Goal: Task Accomplishment & Management: Complete application form

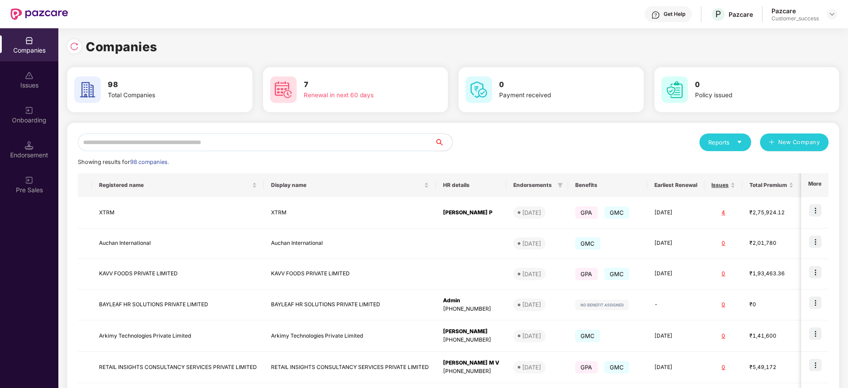
click at [102, 138] on input "text" at bounding box center [256, 143] width 357 height 18
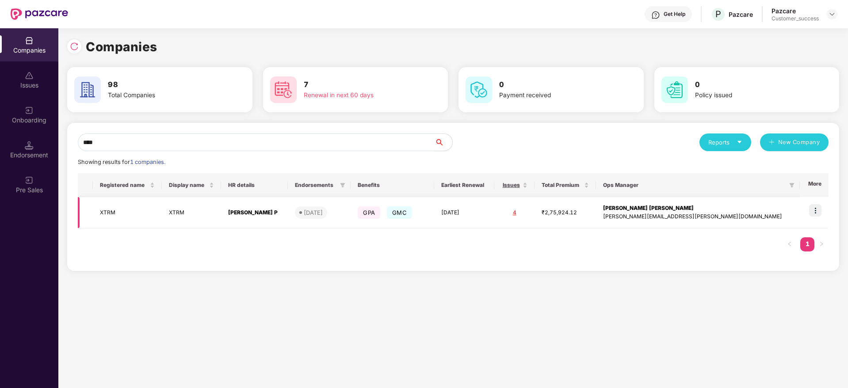
type input "****"
click at [812, 206] on img at bounding box center [815, 210] width 12 height 12
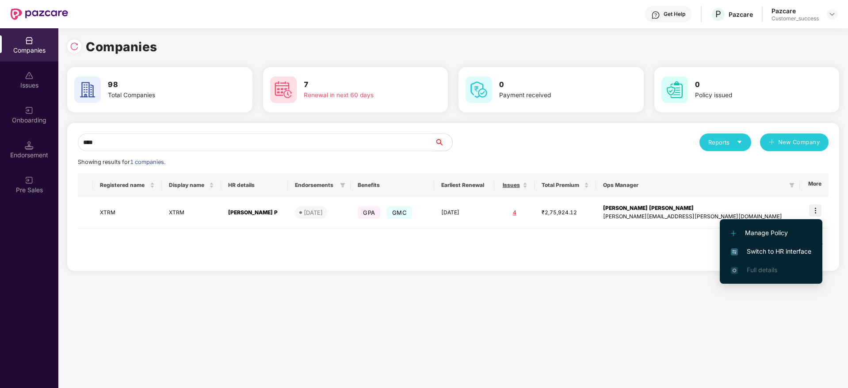
click at [777, 247] on span "Switch to HR interface" at bounding box center [771, 252] width 81 height 10
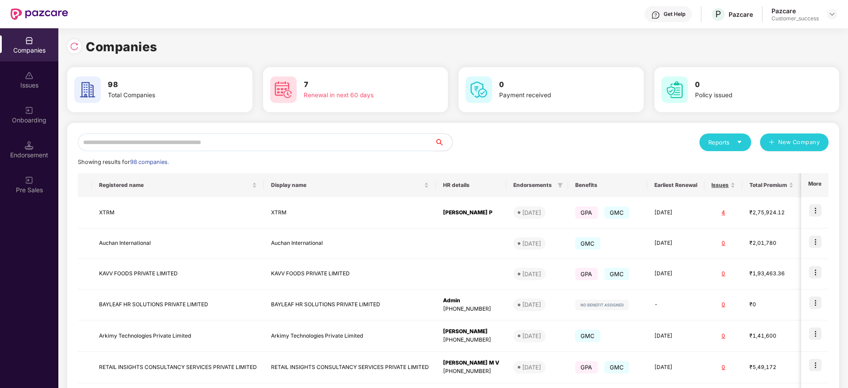
click at [272, 144] on input "text" at bounding box center [256, 143] width 357 height 18
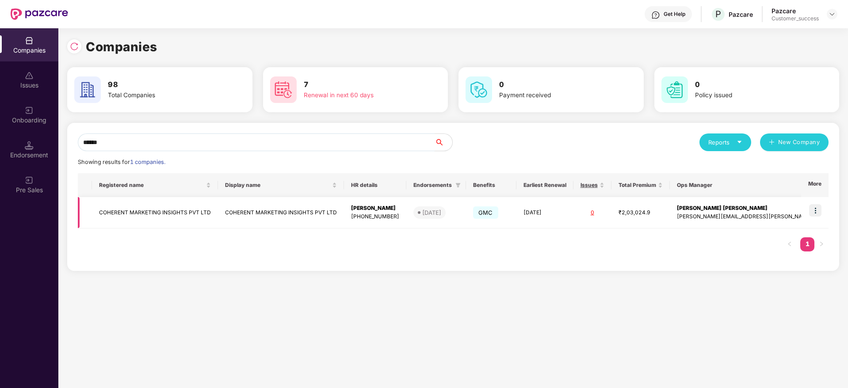
type input "******"
click at [819, 202] on td at bounding box center [815, 212] width 27 height 31
click at [817, 212] on img at bounding box center [815, 210] width 12 height 12
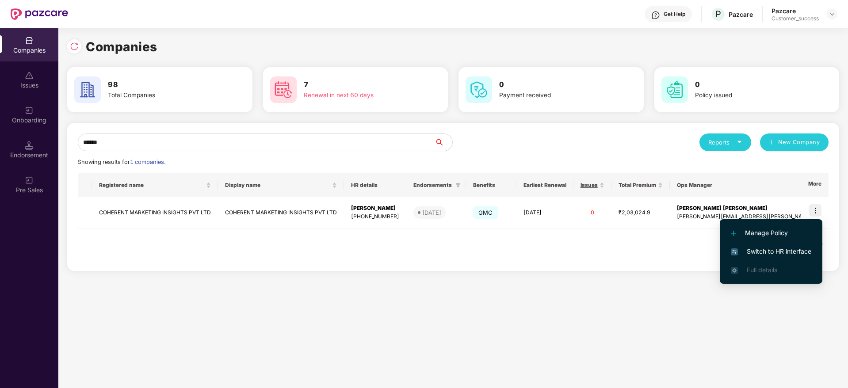
click at [794, 247] on span "Switch to HR interface" at bounding box center [771, 252] width 81 height 10
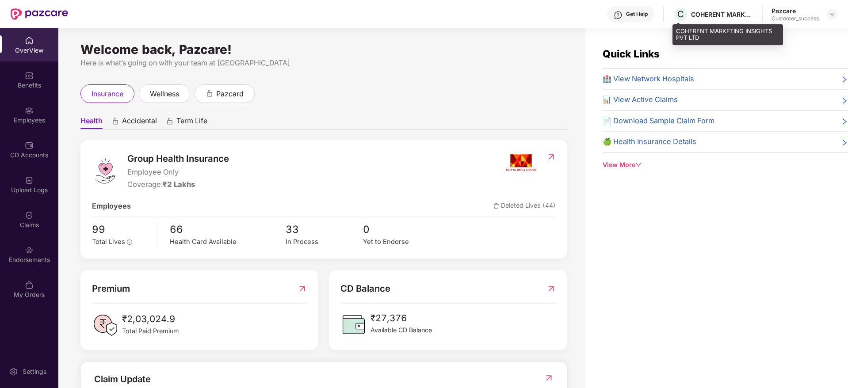
click at [711, 15] on div "COHERENT MARKETING INSIGHTS PVT LTD" at bounding box center [722, 14] width 62 height 8
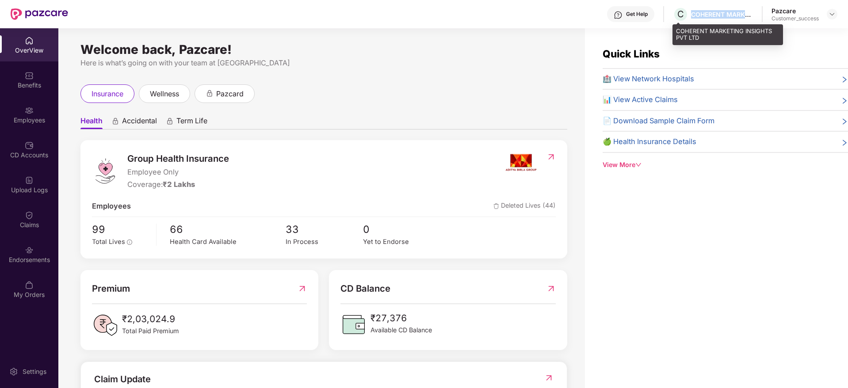
click at [711, 15] on div "COHERENT MARKETING INSIGHTS PVT LTD" at bounding box center [722, 14] width 62 height 8
copy div "COHERENT MARKETING INSIGHTS PVT LTD"
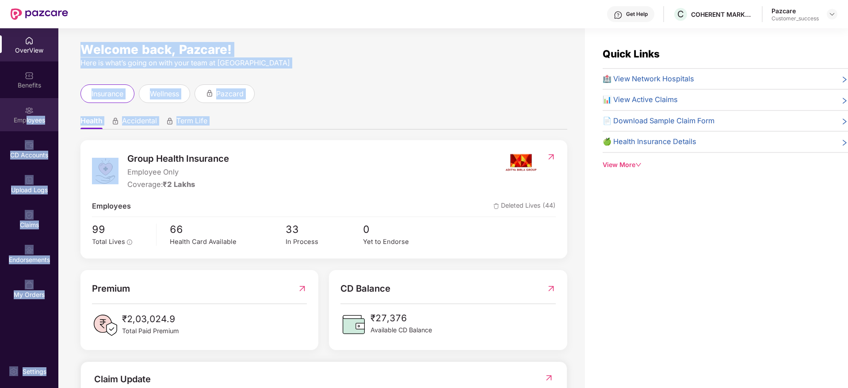
drag, startPoint x: 88, startPoint y: 153, endPoint x: 25, endPoint y: 116, distance: 73.5
click at [25, 116] on div "OverView Benefits Employees CD Accounts Upload Logs Claims Endorsements My Orde…" at bounding box center [424, 208] width 848 height 360
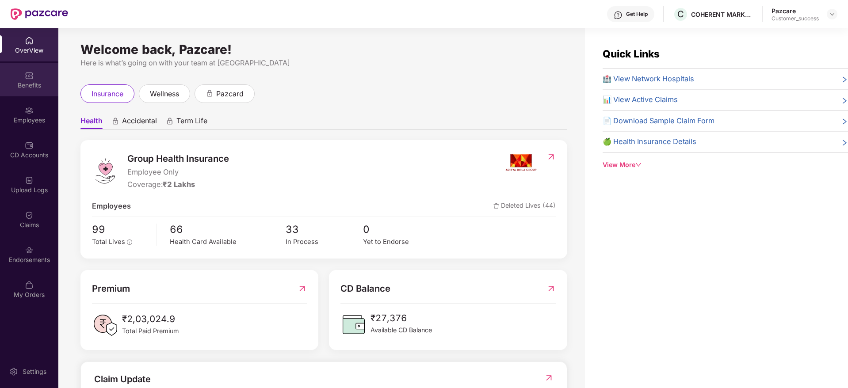
click at [38, 73] on div "Benefits" at bounding box center [29, 79] width 58 height 33
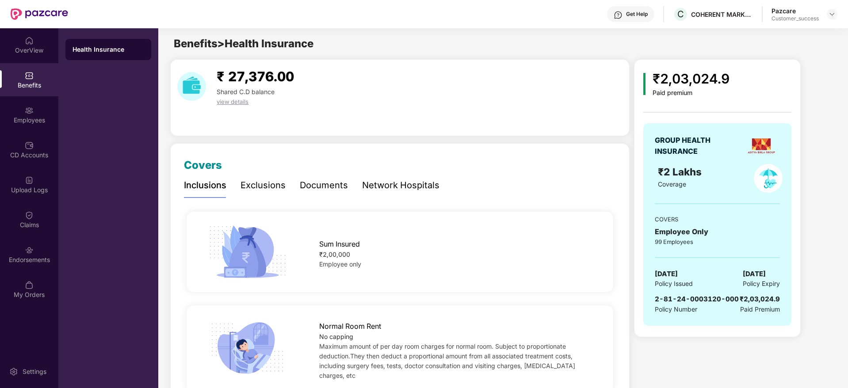
click at [706, 299] on span "2-81-24-0003120-000" at bounding box center [697, 299] width 84 height 8
copy span "2-81-24-0003120-000"
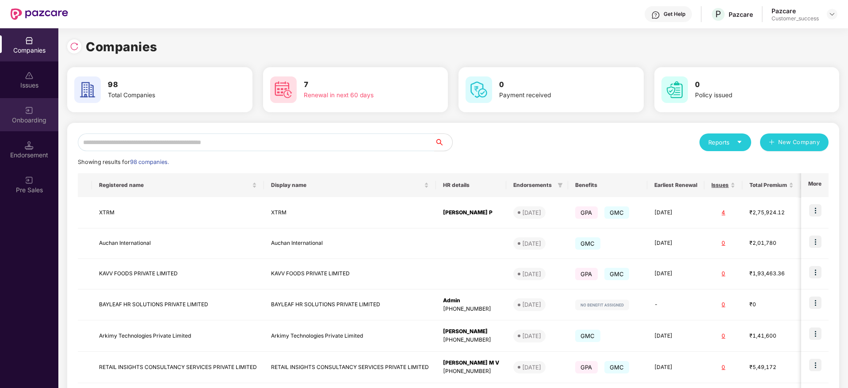
click at [17, 121] on div "Onboarding" at bounding box center [29, 120] width 58 height 9
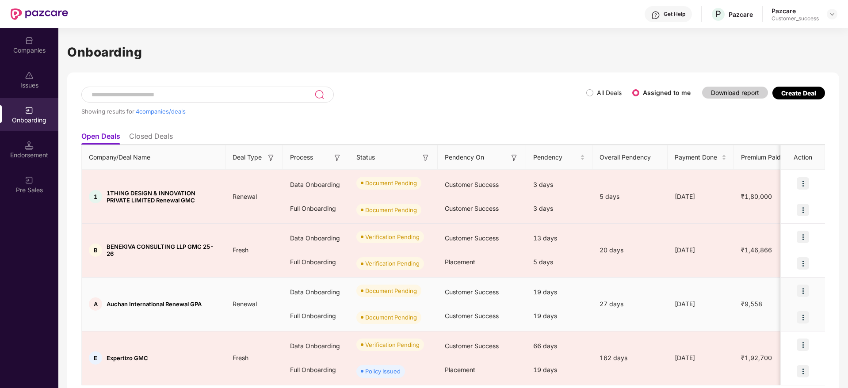
scroll to position [30, 0]
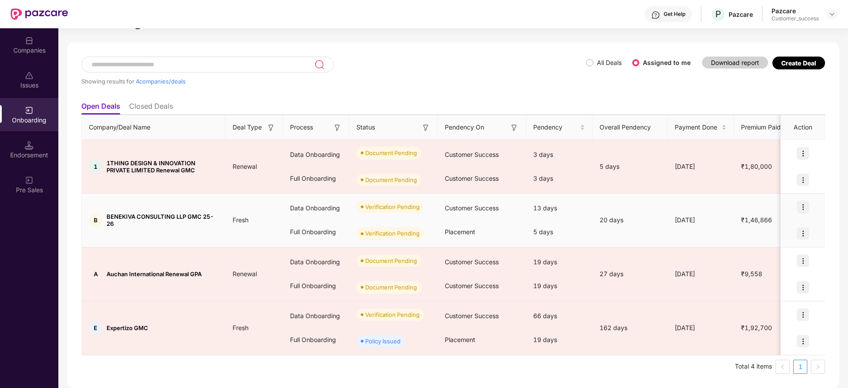
click at [166, 217] on span "BENEKIVA CONSULTING LLP GMC 25-26" at bounding box center [163, 220] width 112 height 14
click at [184, 217] on span "BENEKIVA CONSULTING LLP GMC 25-26" at bounding box center [163, 220] width 112 height 14
drag, startPoint x: 186, startPoint y: 217, endPoint x: 106, endPoint y: 210, distance: 80.3
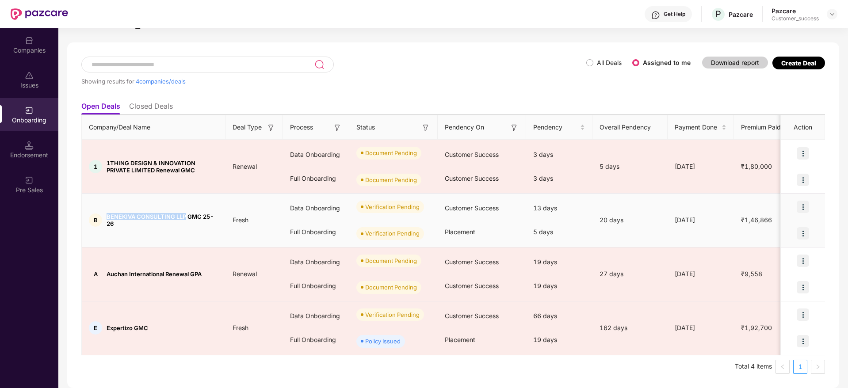
click at [106, 210] on td "B BENEKIVA CONSULTING LLP GMC 25-26" at bounding box center [154, 221] width 144 height 54
copy span "BENEKIVA CONSULTING LLP"
click at [805, 204] on img at bounding box center [803, 207] width 12 height 12
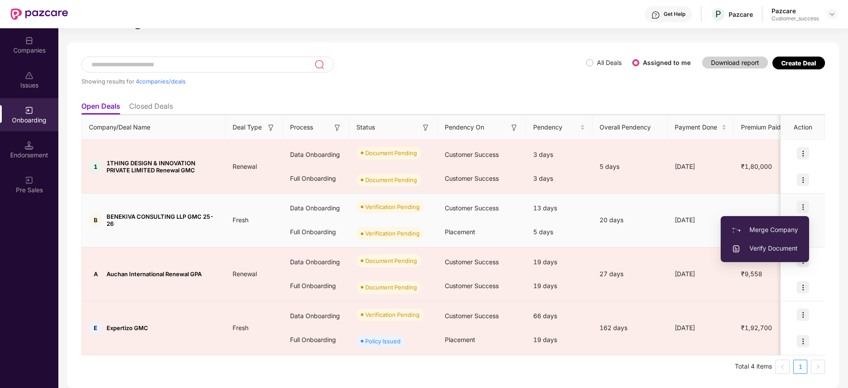
click at [779, 245] on span "Verify Document" at bounding box center [765, 249] width 66 height 10
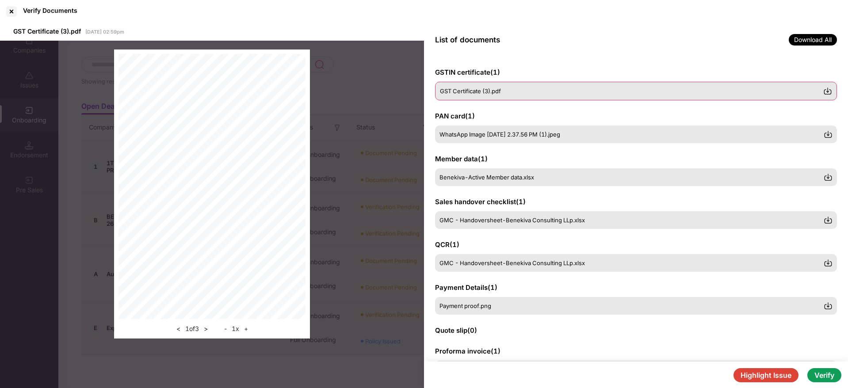
click at [826, 88] on img at bounding box center [828, 91] width 9 height 9
click at [831, 136] on img at bounding box center [828, 134] width 9 height 9
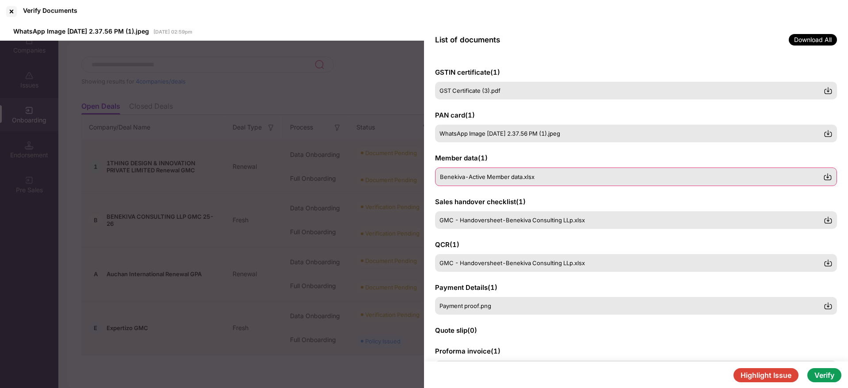
click at [735, 168] on div "Benekiva-Active Member data.xlsx" at bounding box center [636, 177] width 402 height 19
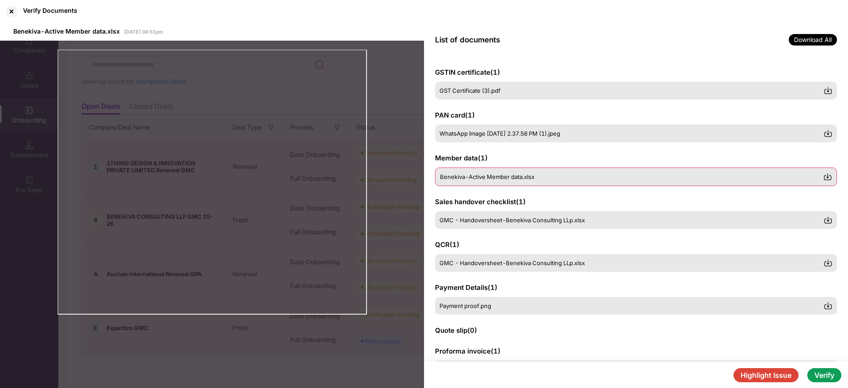
click at [831, 174] on img at bounding box center [828, 177] width 9 height 9
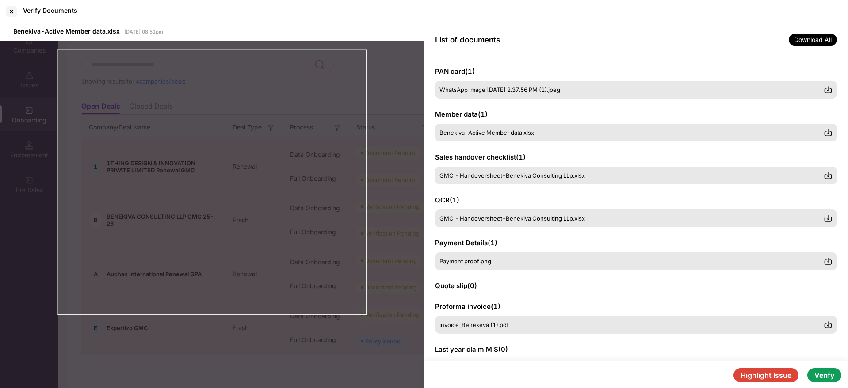
scroll to position [45, 0]
click at [756, 372] on button "Highlight Issue" at bounding box center [766, 375] width 65 height 14
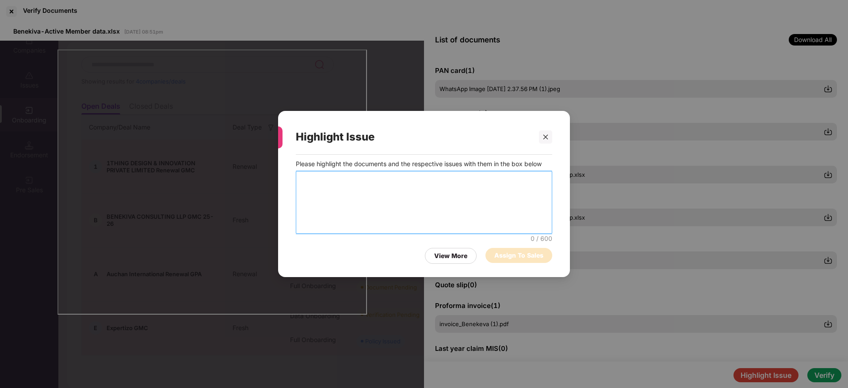
click at [335, 186] on textarea at bounding box center [424, 202] width 257 height 63
type textarea "*"
type textarea "**********"
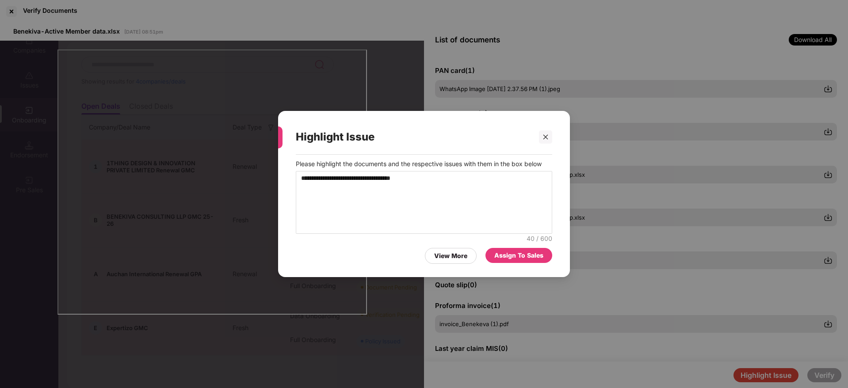
click at [507, 251] on div "Assign To Sales" at bounding box center [519, 256] width 49 height 10
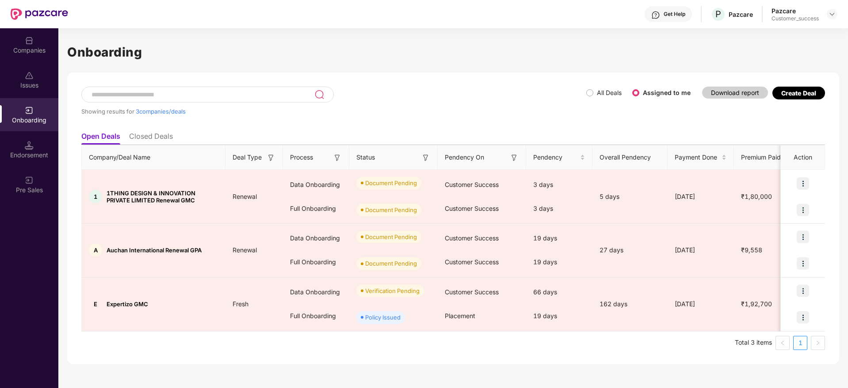
scroll to position [0, 0]
click at [31, 48] on div "Companies" at bounding box center [29, 50] width 58 height 9
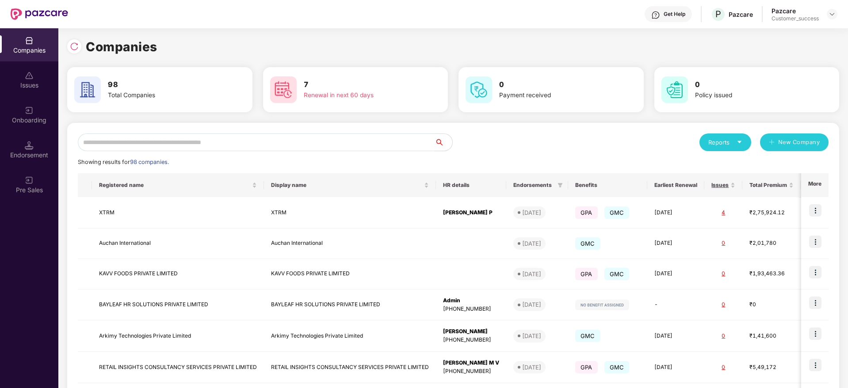
click at [260, 141] on input "text" at bounding box center [256, 143] width 357 height 18
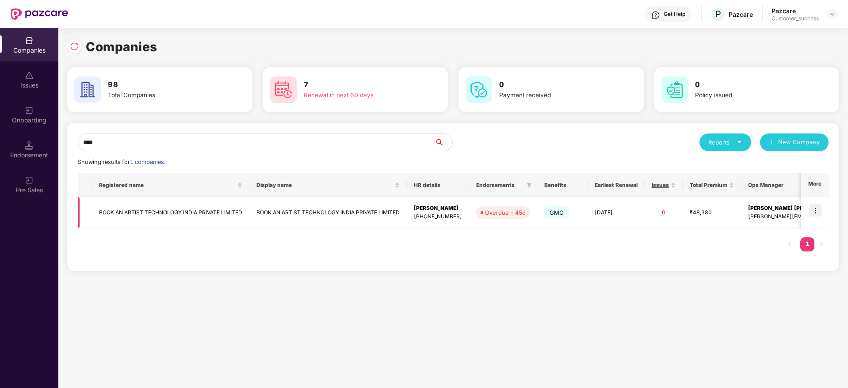
type input "****"
click at [814, 209] on img at bounding box center [815, 210] width 12 height 12
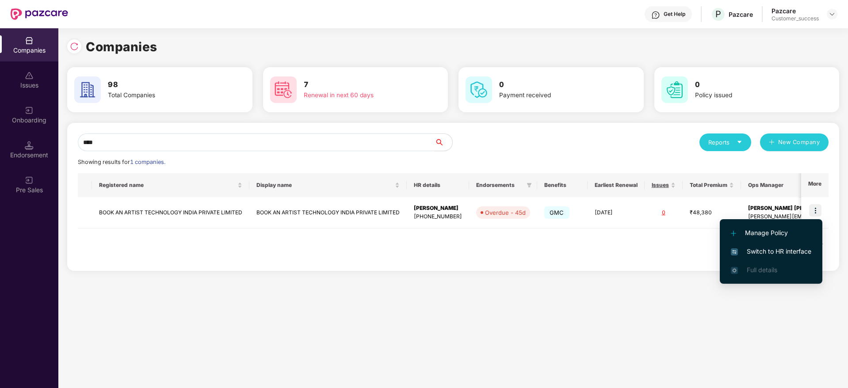
click at [761, 248] on span "Switch to HR interface" at bounding box center [771, 252] width 81 height 10
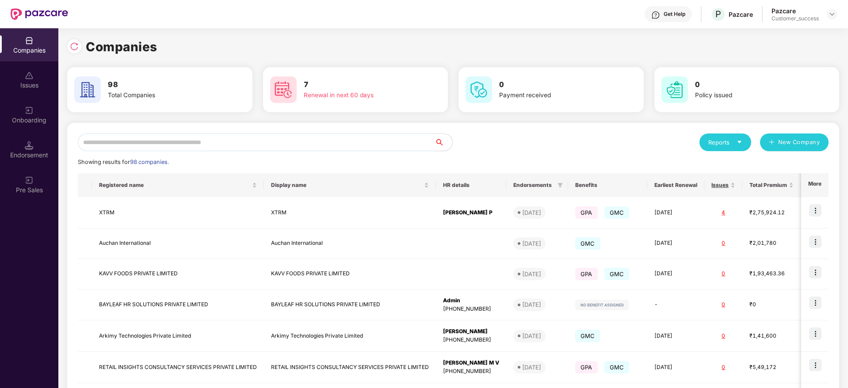
click at [105, 137] on input "text" at bounding box center [256, 143] width 357 height 18
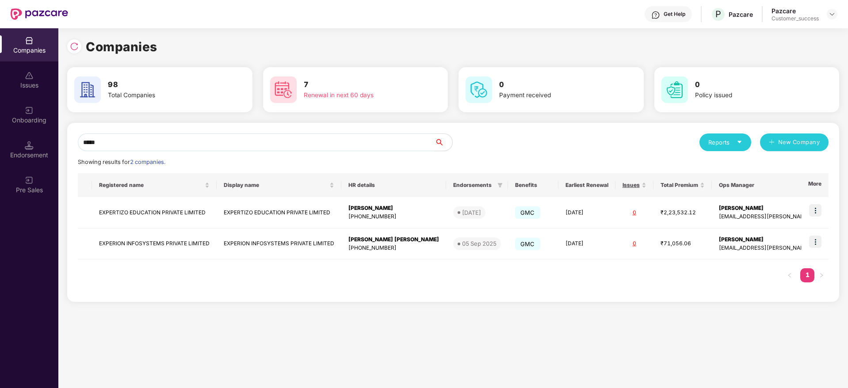
click at [173, 137] on input "*****" at bounding box center [256, 143] width 357 height 18
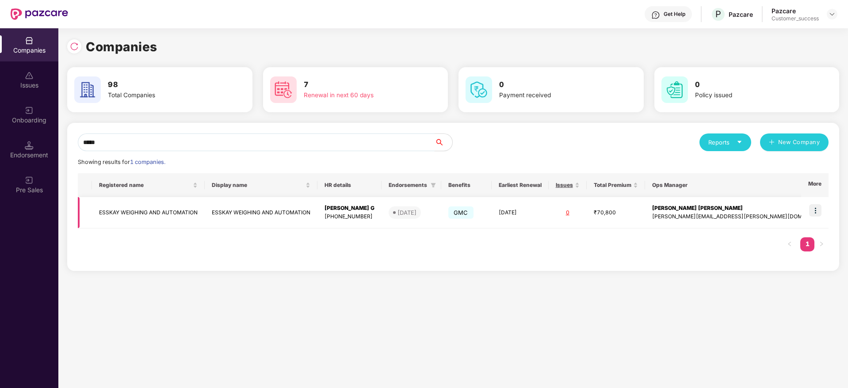
type input "*****"
click at [815, 211] on img at bounding box center [815, 210] width 12 height 12
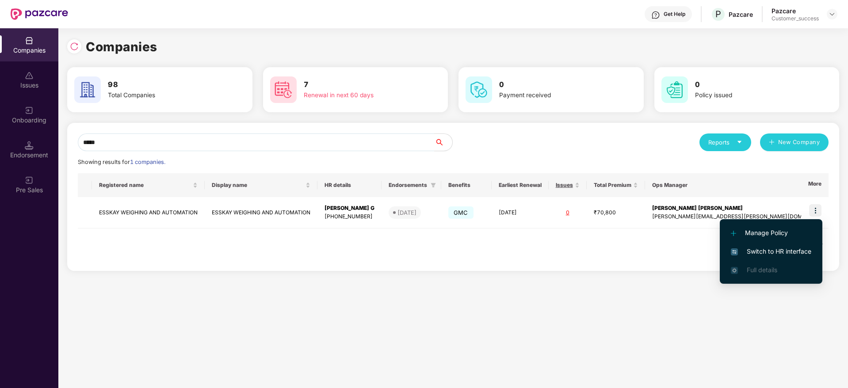
click at [787, 243] on li "Switch to HR interface" at bounding box center [771, 251] width 103 height 19
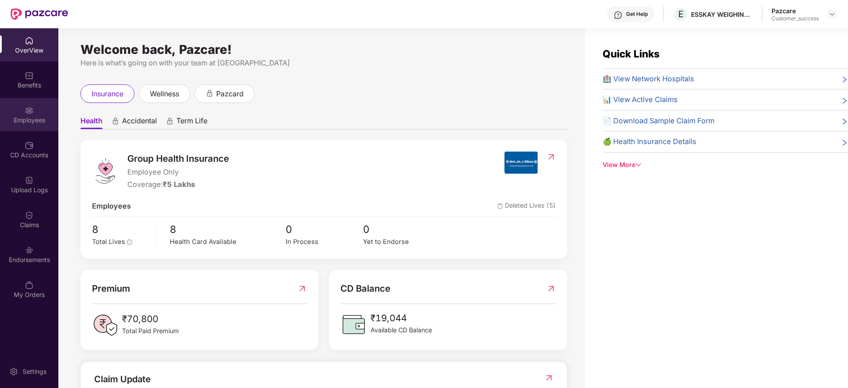
click at [44, 116] on div "Employees" at bounding box center [29, 120] width 58 height 9
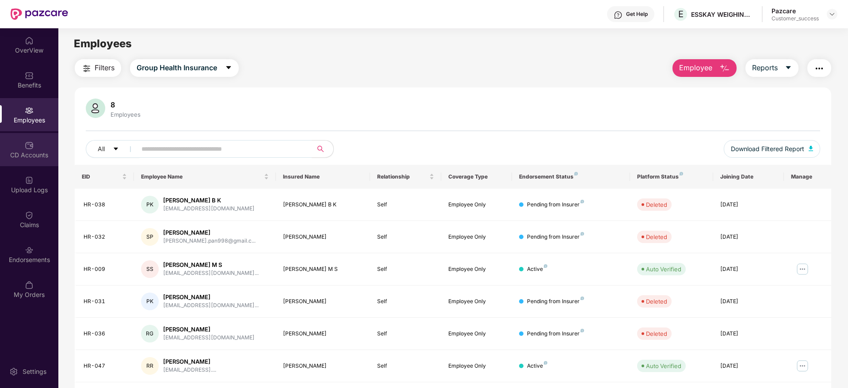
click at [43, 154] on div "CD Accounts" at bounding box center [29, 155] width 58 height 9
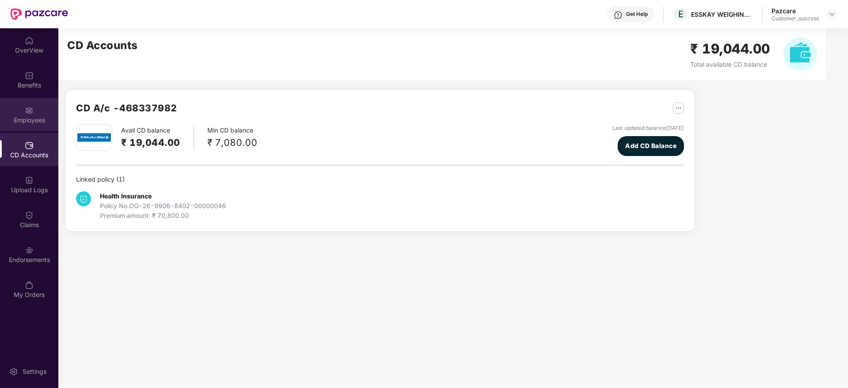
click at [28, 121] on div "Employees" at bounding box center [29, 120] width 58 height 9
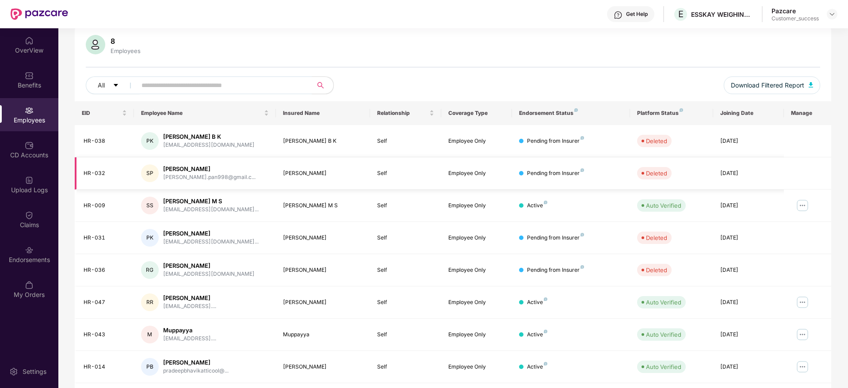
scroll to position [61, 0]
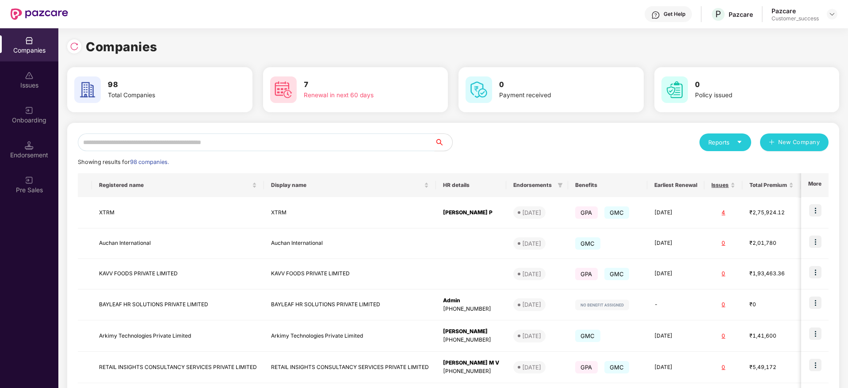
click at [124, 143] on input "text" at bounding box center [256, 143] width 357 height 18
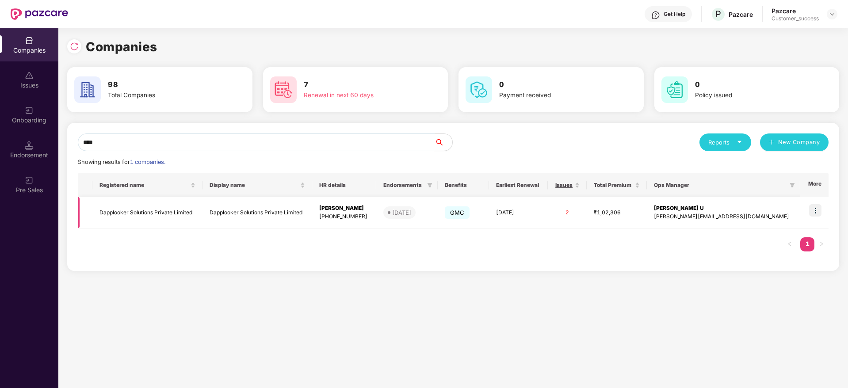
type input "****"
click at [819, 215] on img at bounding box center [815, 210] width 12 height 12
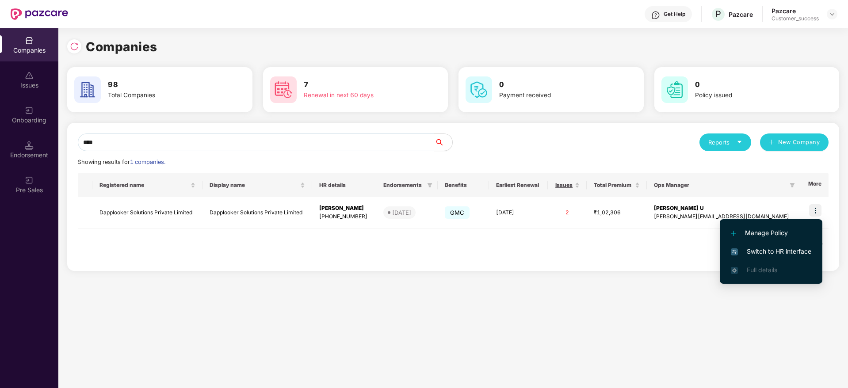
click at [778, 251] on span "Switch to HR interface" at bounding box center [771, 252] width 81 height 10
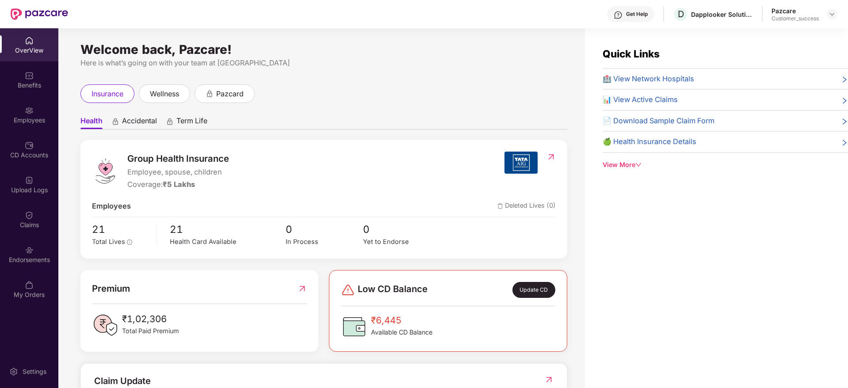
click at [27, 122] on div "Employees" at bounding box center [29, 120] width 58 height 9
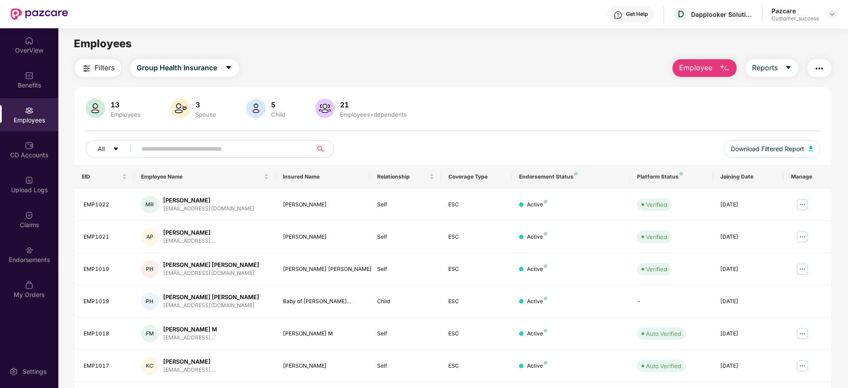
click at [188, 143] on input "text" at bounding box center [221, 148] width 159 height 13
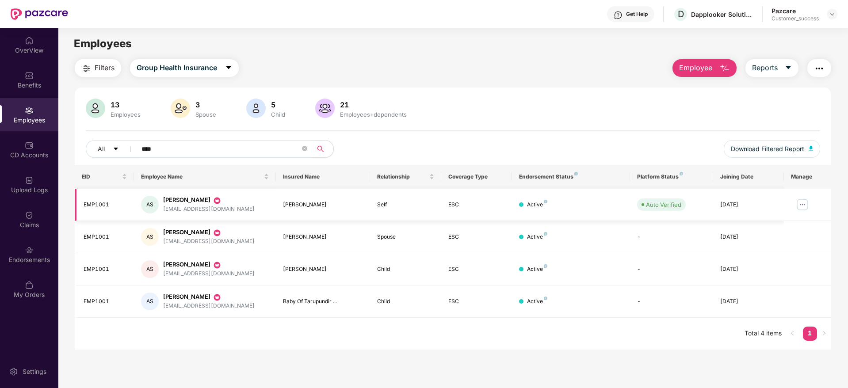
type input "****"
click at [799, 204] on img at bounding box center [803, 205] width 14 height 14
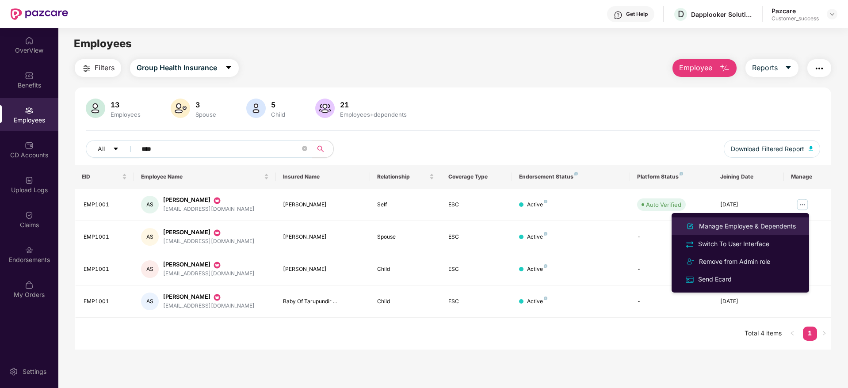
click at [752, 231] on div "Manage Employee & Dependents" at bounding box center [748, 227] width 100 height 10
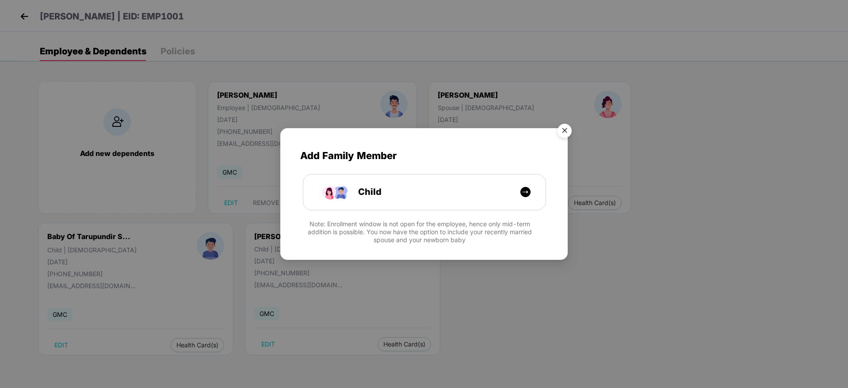
click at [568, 131] on img "Close" at bounding box center [564, 132] width 25 height 25
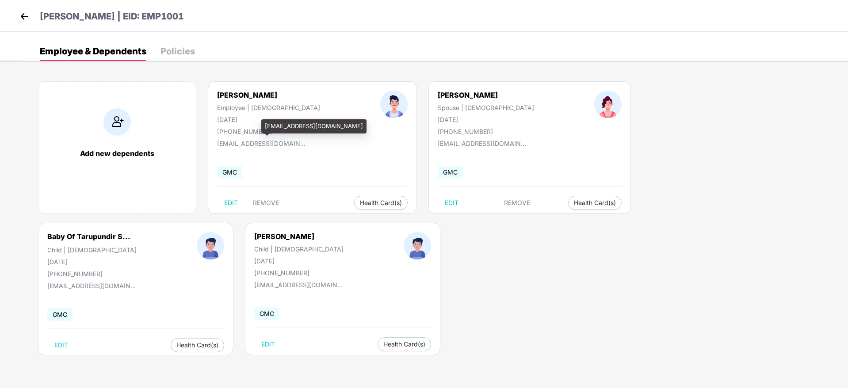
click at [243, 146] on div "[EMAIL_ADDRESS][DOMAIN_NAME]" at bounding box center [261, 144] width 88 height 8
copy div "[EMAIL_ADDRESS][DOMAIN_NAME]"
click at [23, 19] on img at bounding box center [24, 16] width 13 height 13
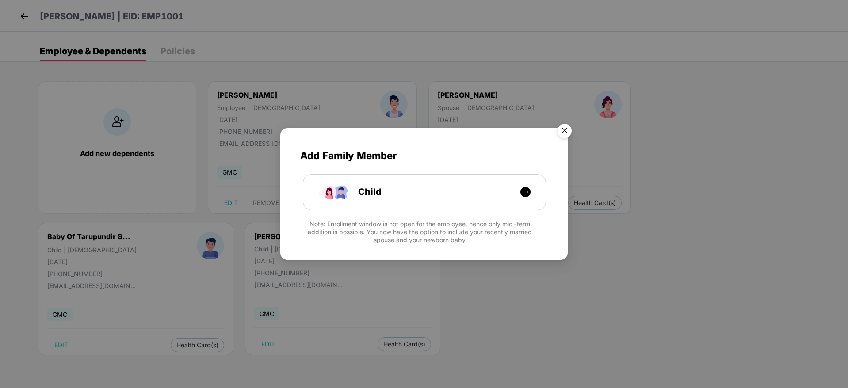
click at [567, 128] on img "Close" at bounding box center [564, 132] width 25 height 25
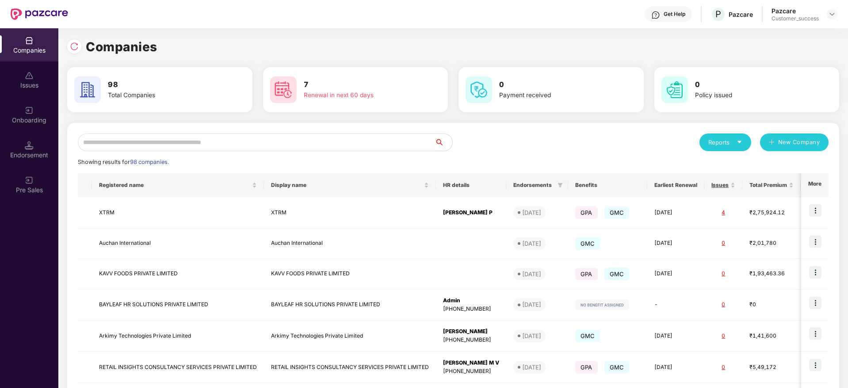
click at [132, 146] on input "text" at bounding box center [256, 143] width 357 height 18
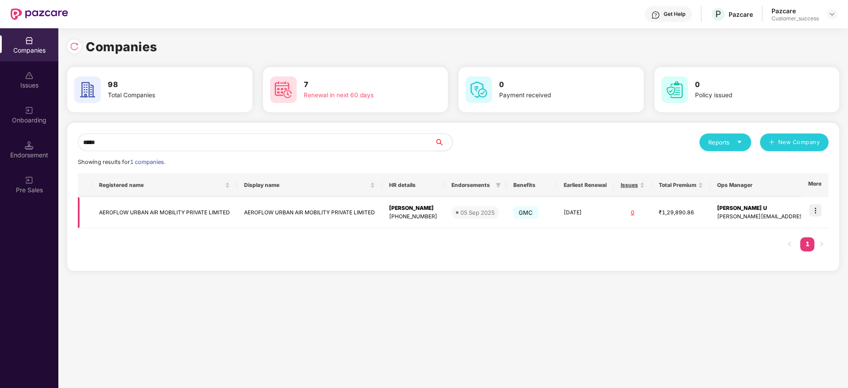
type input "*****"
click at [816, 208] on img at bounding box center [815, 210] width 12 height 12
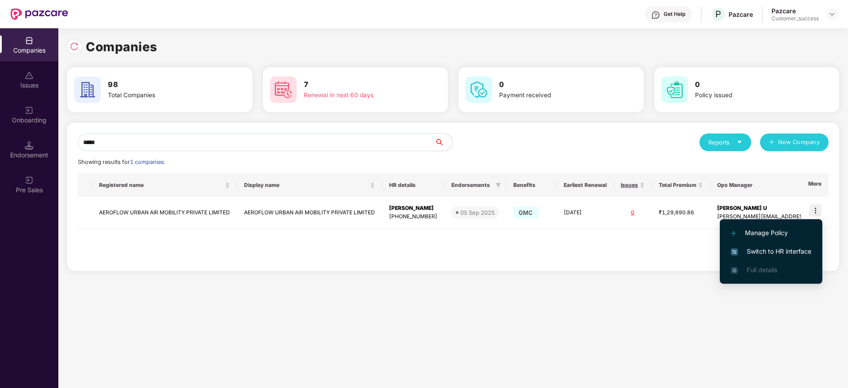
click at [776, 244] on li "Switch to HR interface" at bounding box center [771, 251] width 103 height 19
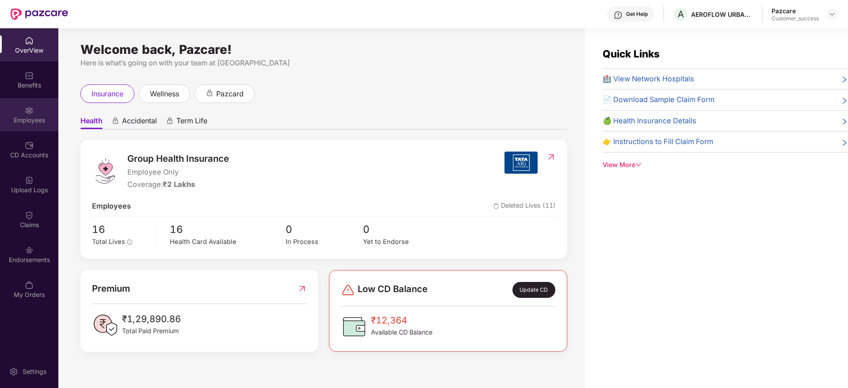
click at [27, 122] on div "Employees" at bounding box center [29, 120] width 58 height 9
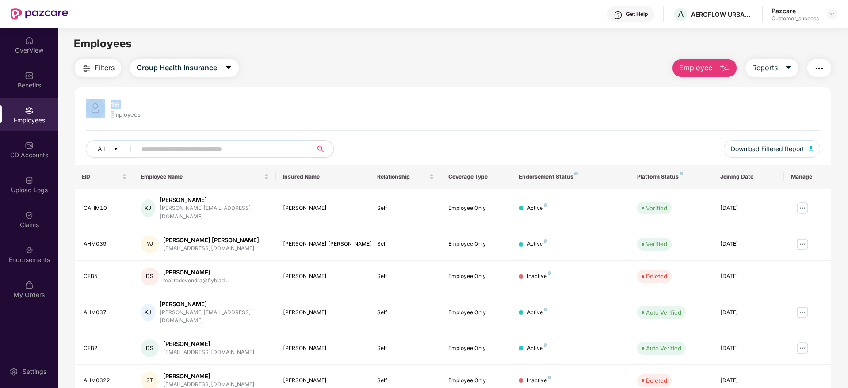
drag, startPoint x: 116, startPoint y: 114, endPoint x: 107, endPoint y: 60, distance: 54.7
click at [107, 60] on div "Filters Group Health Insurance Employee Reports 16 Employees All Download Filte…" at bounding box center [453, 316] width 757 height 514
click at [107, 60] on button "Filters" at bounding box center [98, 68] width 46 height 18
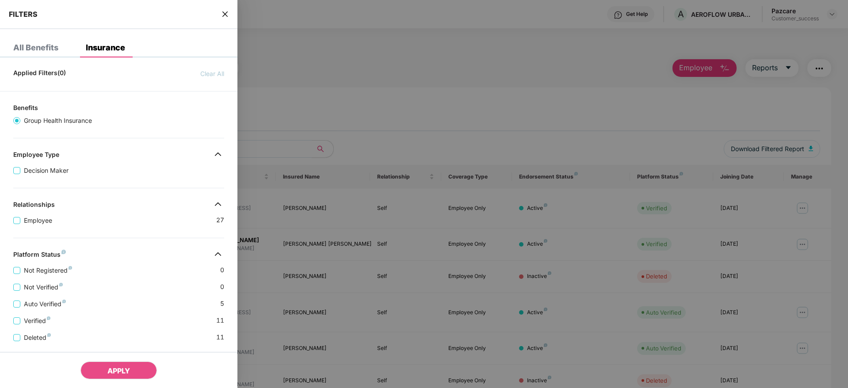
scroll to position [138, 0]
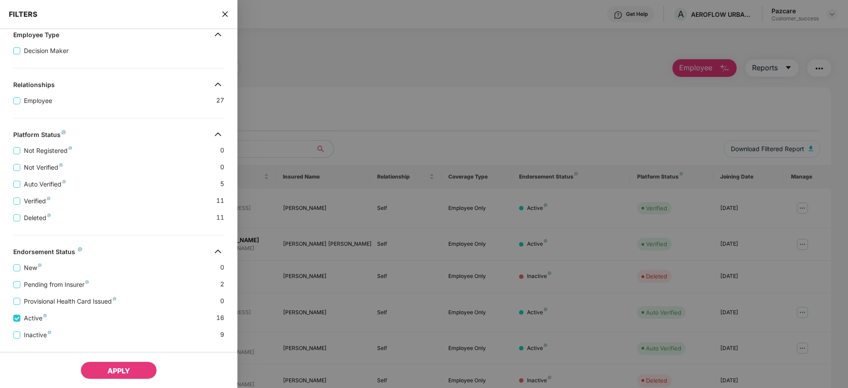
click at [128, 368] on span "APPLY" at bounding box center [118, 371] width 23 height 9
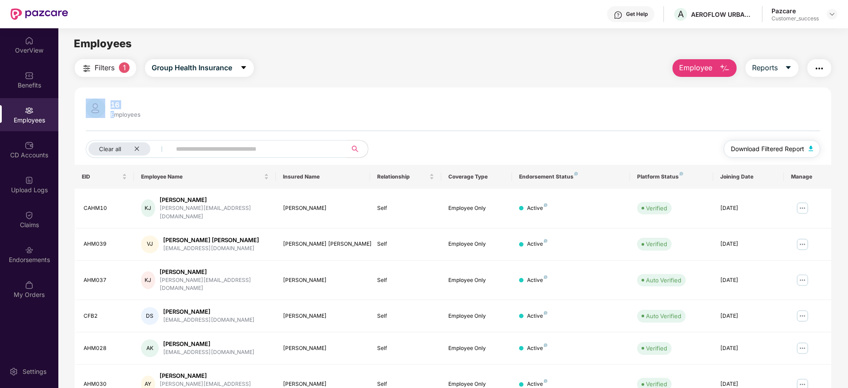
click at [751, 153] on span "Download Filtered Report" at bounding box center [767, 149] width 73 height 10
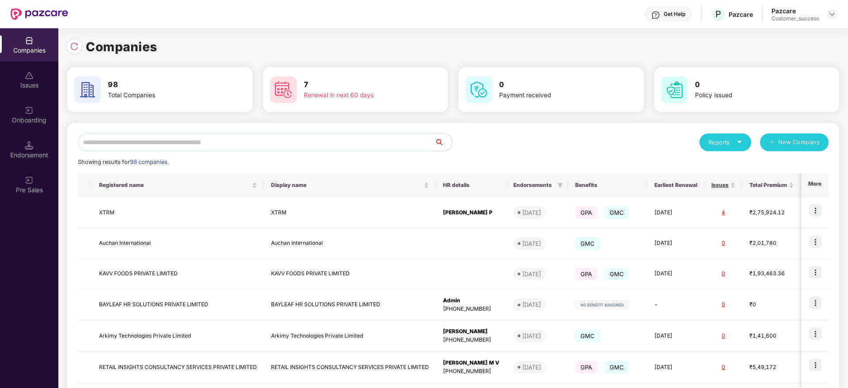
click at [117, 141] on input "text" at bounding box center [256, 143] width 357 height 18
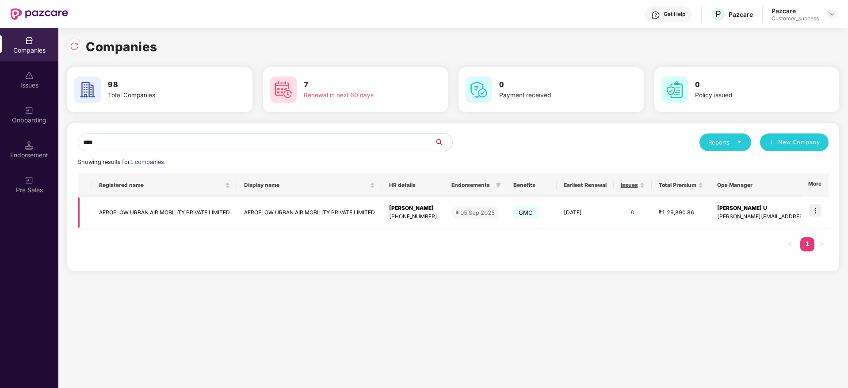
type input "****"
click at [118, 211] on td "AEROFLOW URBAN AIR MOBILITY PRIVATE LIMITED" at bounding box center [164, 212] width 145 height 31
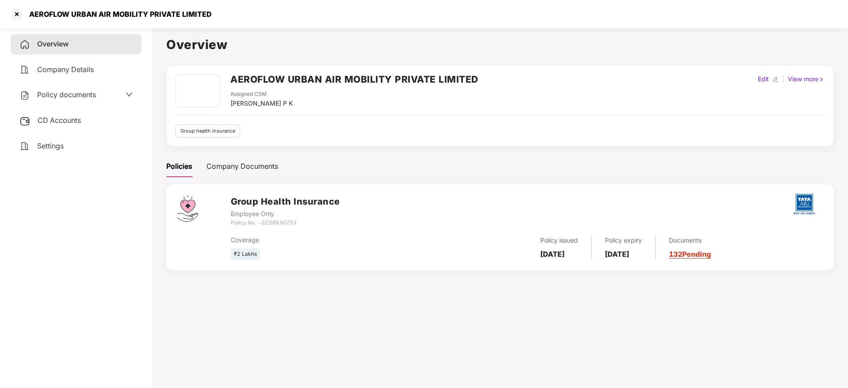
click at [49, 98] on span "Policy documents" at bounding box center [66, 94] width 59 height 9
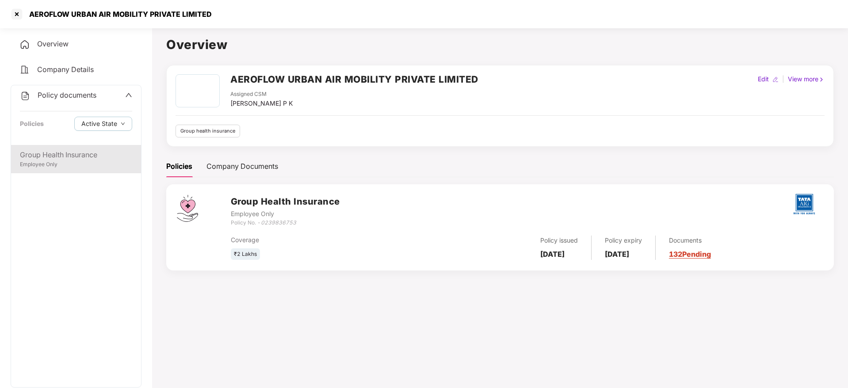
click at [49, 159] on div "Group Health Insurance" at bounding box center [76, 155] width 112 height 11
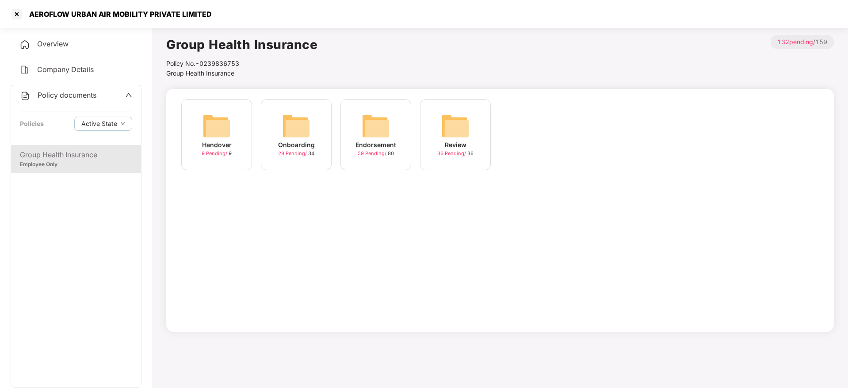
click at [353, 140] on div "Endorsement 59 Pending / 80" at bounding box center [376, 135] width 71 height 71
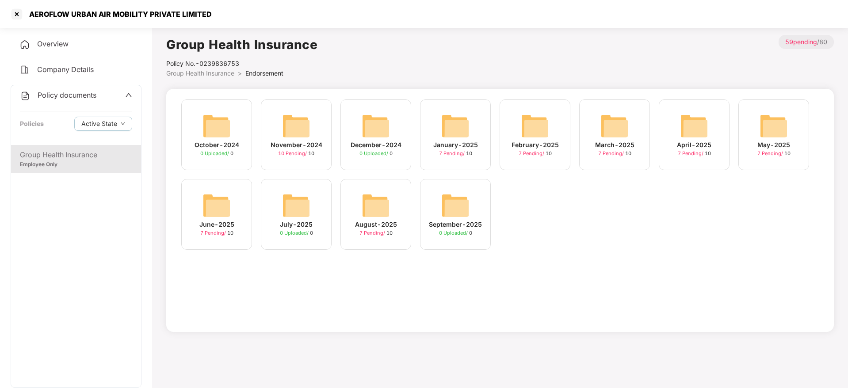
click at [391, 220] on div "August-2025" at bounding box center [376, 225] width 42 height 10
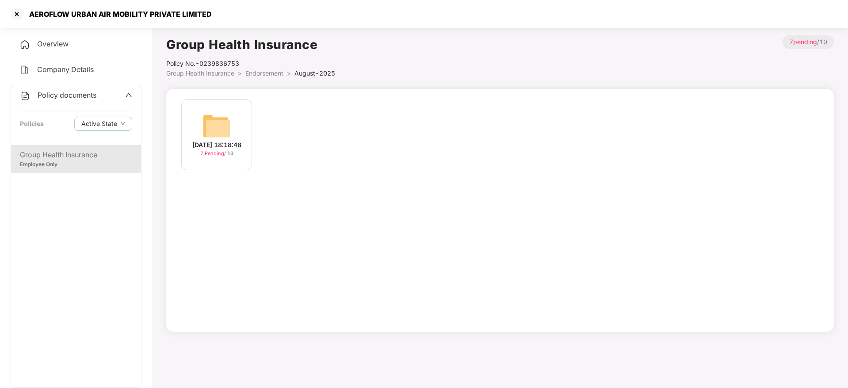
click at [215, 130] on img at bounding box center [217, 126] width 28 height 28
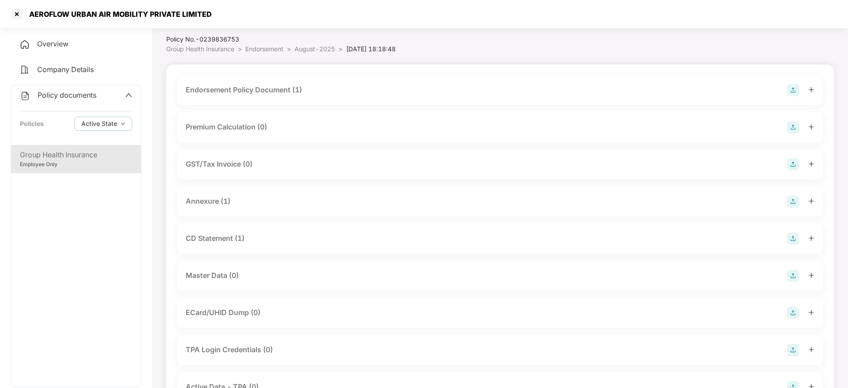
scroll to position [0, 0]
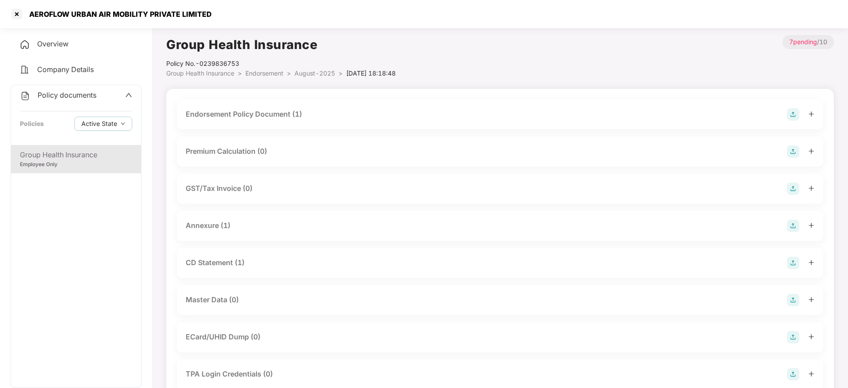
click at [201, 76] on span "Group Health Insurance" at bounding box center [200, 73] width 68 height 8
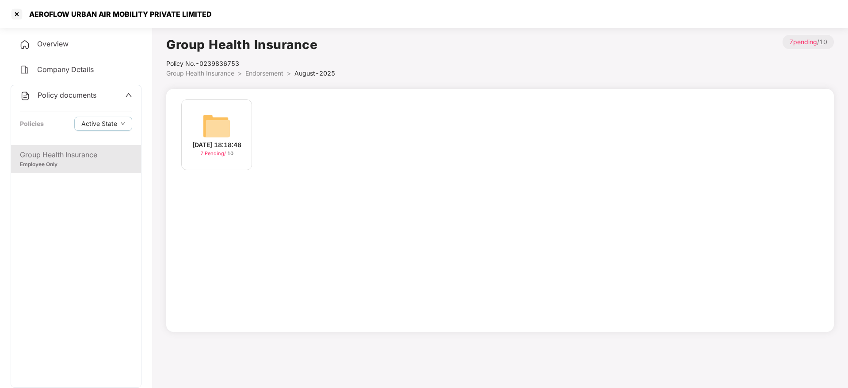
click at [213, 154] on div "7 Pending / 10" at bounding box center [216, 154] width 33 height 8
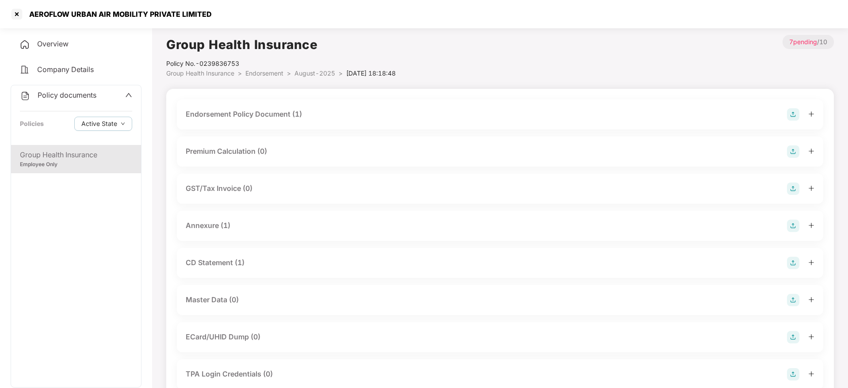
click at [256, 74] on span "Endorsement" at bounding box center [264, 73] width 38 height 8
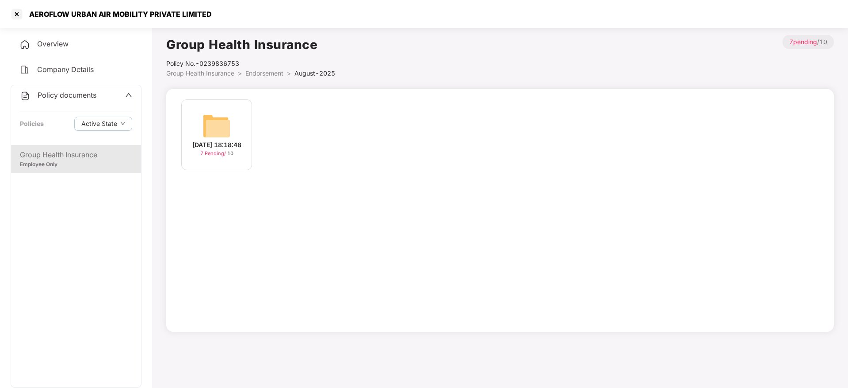
click at [184, 74] on span "Group Health Insurance" at bounding box center [200, 73] width 68 height 8
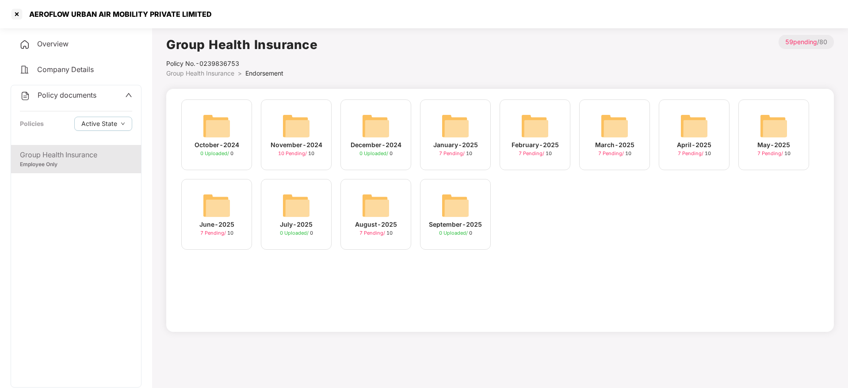
click at [226, 222] on div "June-2025" at bounding box center [216, 225] width 35 height 10
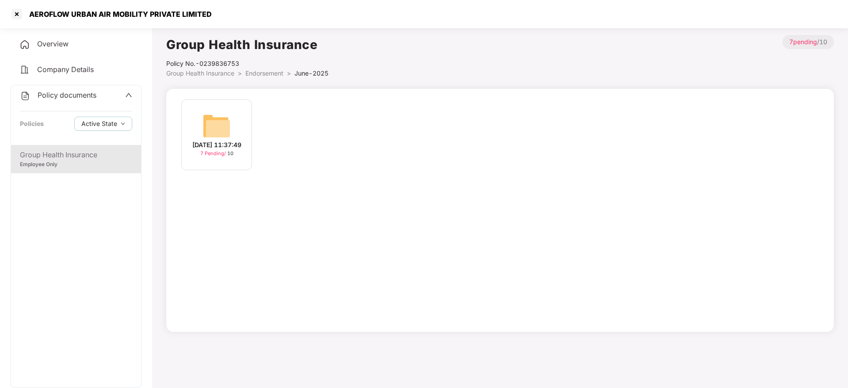
click at [220, 150] on div "[DATE] 11:37:49" at bounding box center [216, 145] width 49 height 10
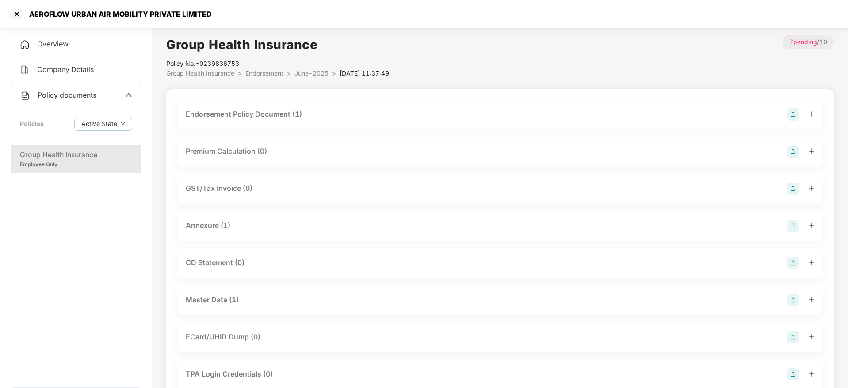
scroll to position [27, 0]
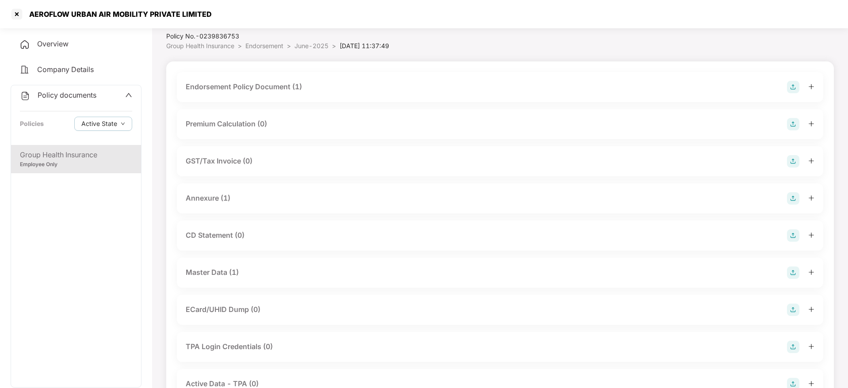
click at [220, 273] on div "Master Data (1)" at bounding box center [212, 272] width 53 height 11
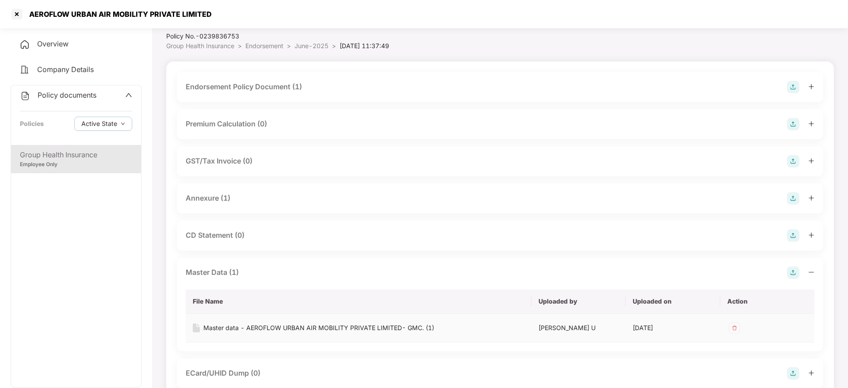
click at [258, 331] on div "Master data - AEROFLOW URBAN AIR MOBILITY PRIVATE LIMITED- GMC. (1)" at bounding box center [318, 328] width 231 height 10
click at [19, 12] on div at bounding box center [17, 14] width 14 height 14
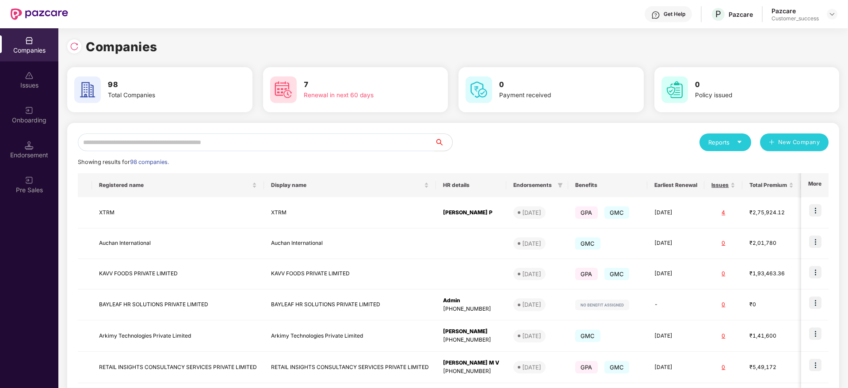
scroll to position [0, 0]
click at [138, 147] on input "text" at bounding box center [256, 143] width 357 height 18
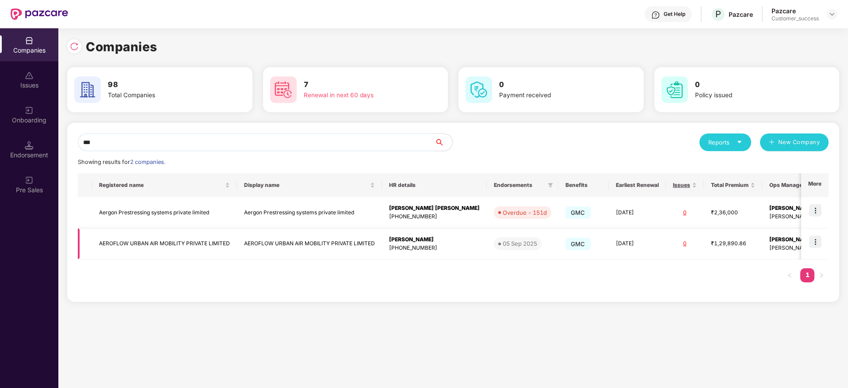
type input "***"
click at [176, 245] on td "AEROFLOW URBAN AIR MOBILITY PRIVATE LIMITED" at bounding box center [164, 244] width 145 height 31
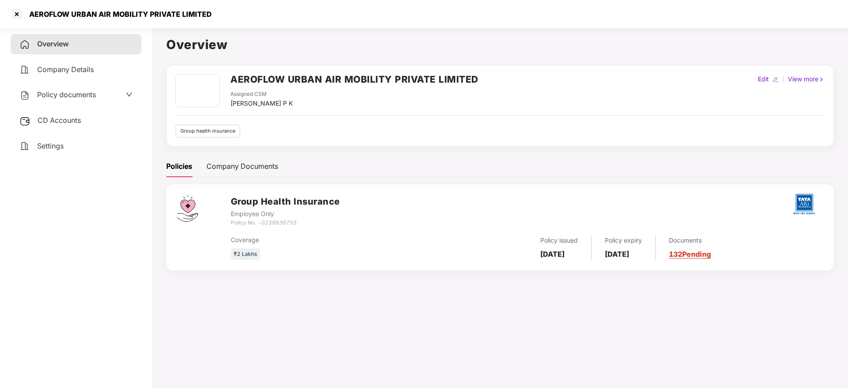
click at [101, 88] on div "Policy documents" at bounding box center [76, 95] width 131 height 20
click at [91, 91] on span "Policy documents" at bounding box center [66, 94] width 59 height 9
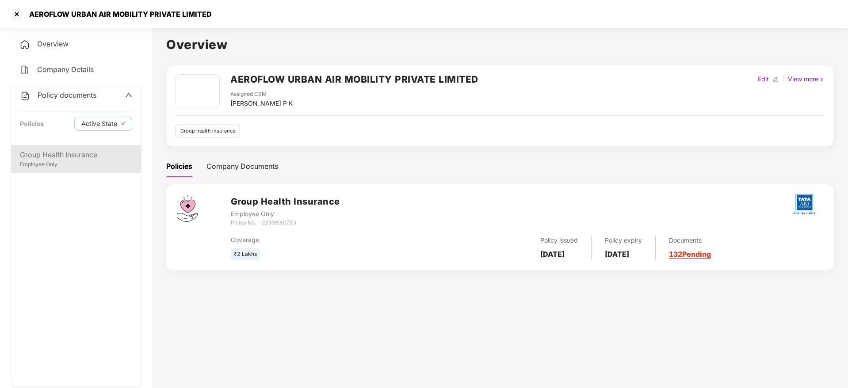
click at [71, 155] on div "Group Health Insurance" at bounding box center [76, 155] width 112 height 11
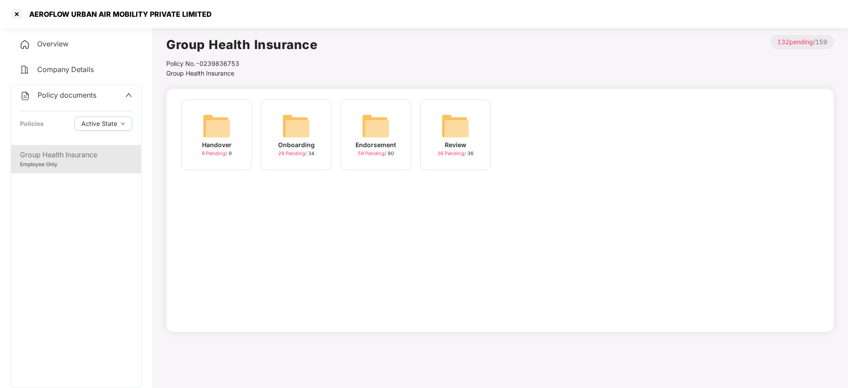
click at [352, 157] on div "Endorsement 59 Pending / 80" at bounding box center [376, 135] width 71 height 71
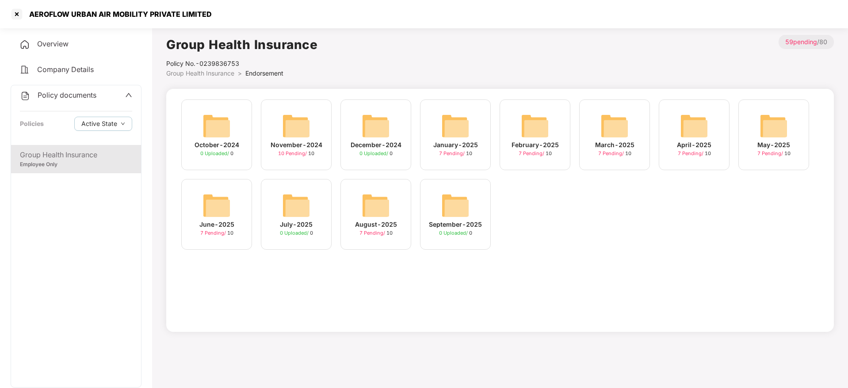
click at [384, 215] on img at bounding box center [376, 206] width 28 height 28
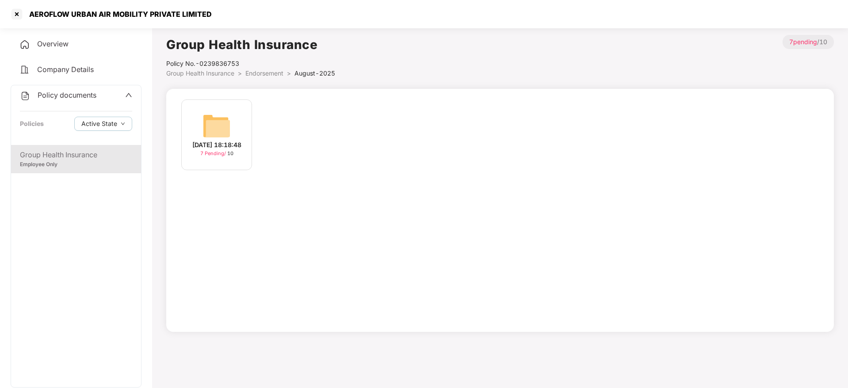
click at [242, 142] on div "[DATE] 18:18:48" at bounding box center [216, 145] width 49 height 10
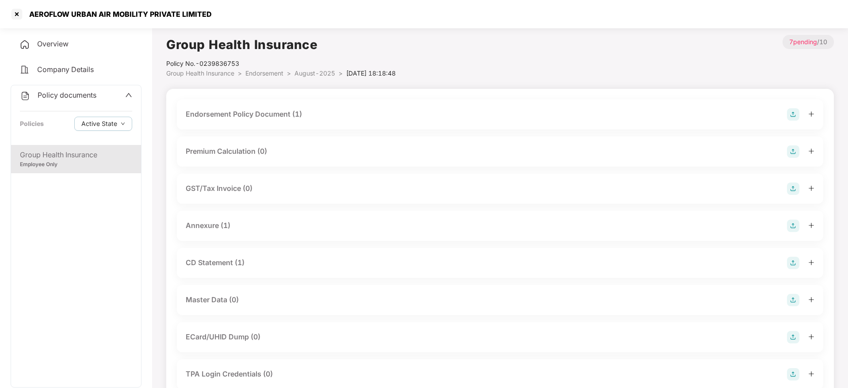
click at [220, 262] on div "CD Statement (1)" at bounding box center [215, 262] width 59 height 11
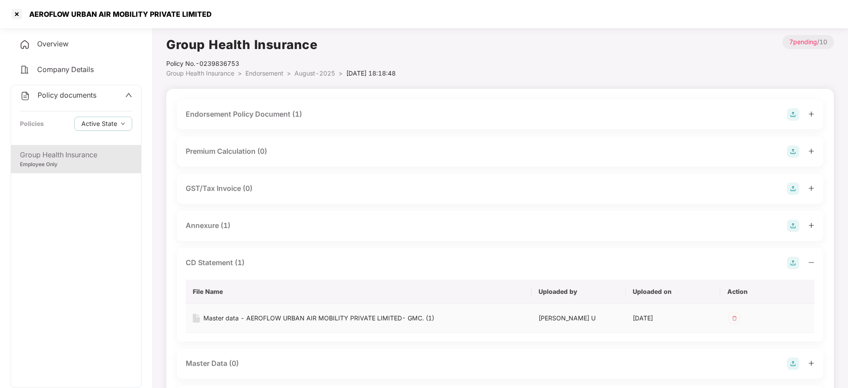
click at [240, 318] on div "Master data - AEROFLOW URBAN AIR MOBILITY PRIVATE LIMITED- GMC. (1)" at bounding box center [318, 319] width 231 height 10
click at [19, 9] on div at bounding box center [17, 14] width 14 height 14
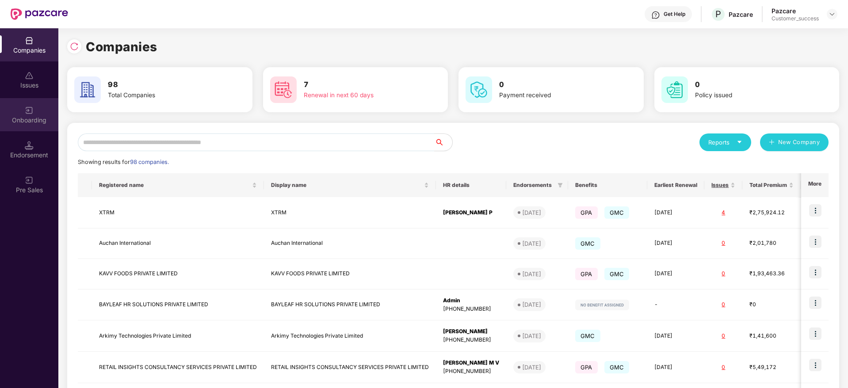
click at [30, 114] on img at bounding box center [29, 110] width 9 height 9
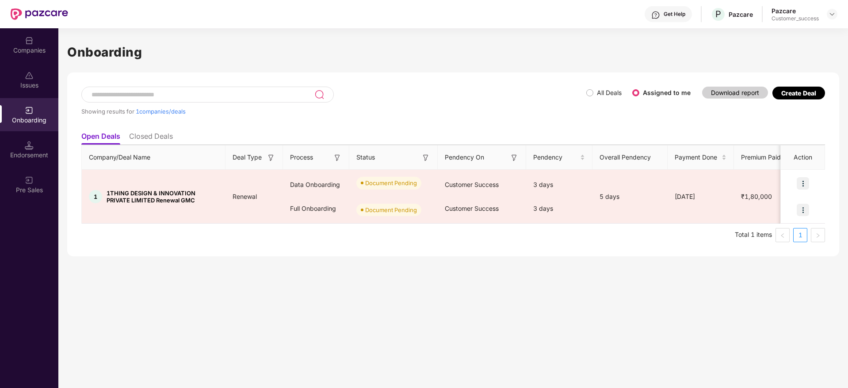
click at [794, 89] on div "Create Deal" at bounding box center [799, 93] width 35 height 8
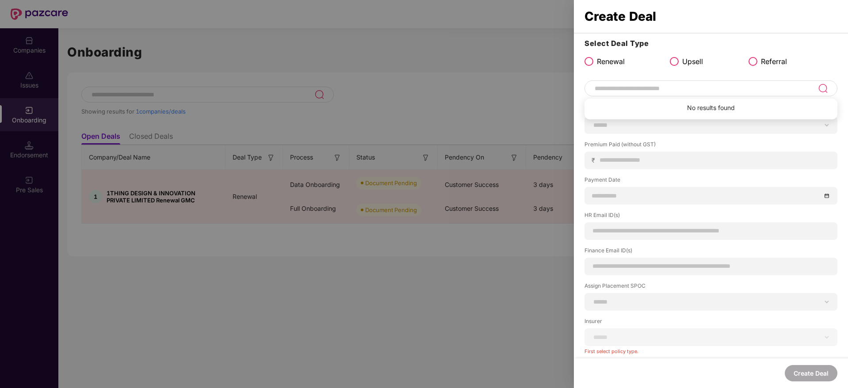
click at [654, 86] on input at bounding box center [706, 88] width 224 height 11
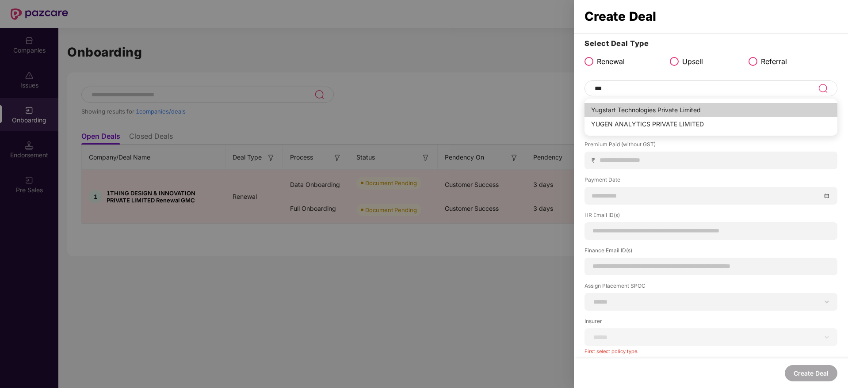
type input "**********"
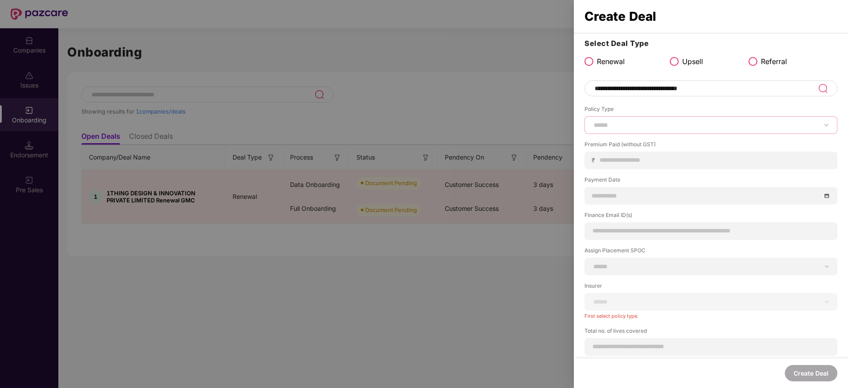
click at [647, 122] on select "****** *** ********* *** *** *** **** ***" at bounding box center [711, 125] width 238 height 7
select select "***"
click at [592, 122] on select "****** *** ********* *** *** *** **** ***" at bounding box center [711, 125] width 238 height 7
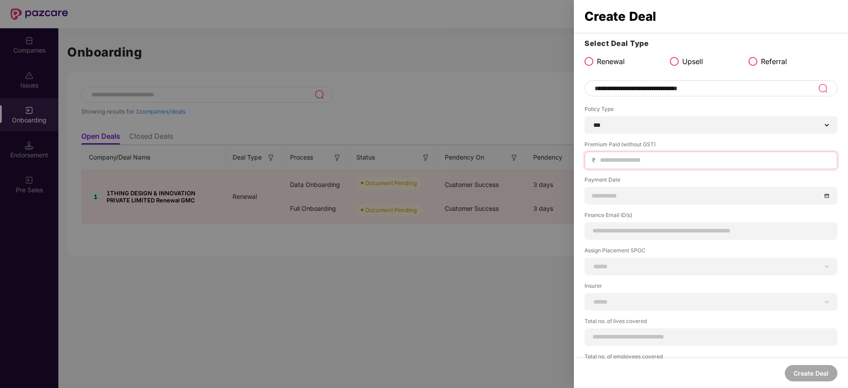
click at [631, 161] on input at bounding box center [714, 160] width 231 height 9
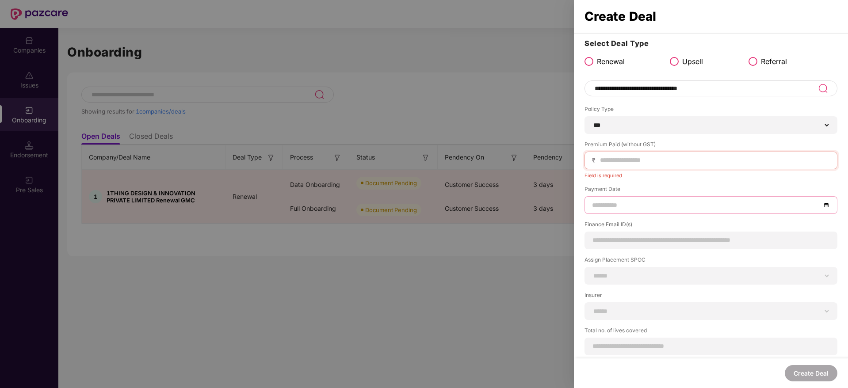
click at [622, 192] on div "Payment Date" at bounding box center [711, 199] width 253 height 29
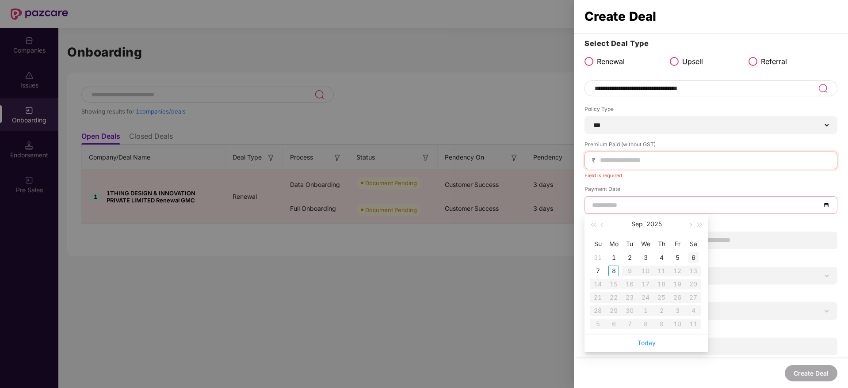
type input "**********"
click at [693, 257] on div "6" at bounding box center [693, 258] width 11 height 11
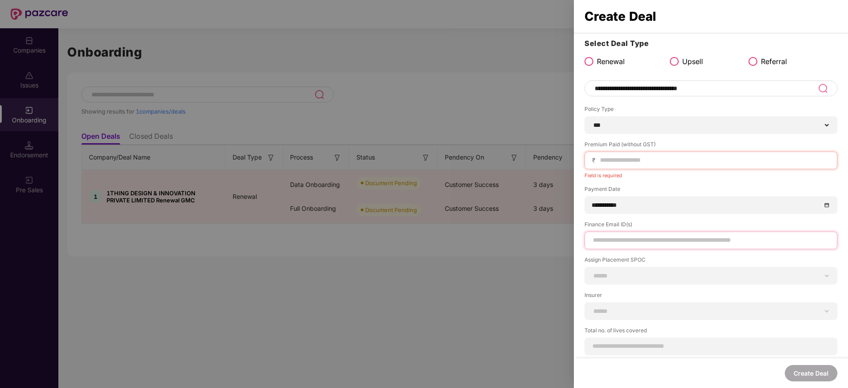
click at [628, 239] on input at bounding box center [711, 240] width 238 height 9
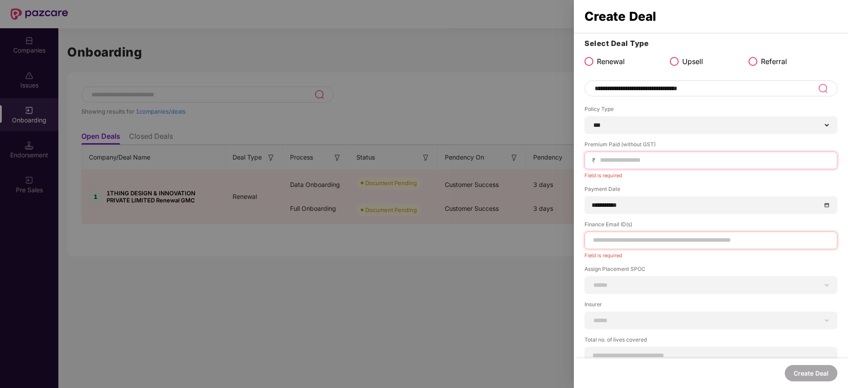
click at [620, 161] on input at bounding box center [714, 160] width 231 height 9
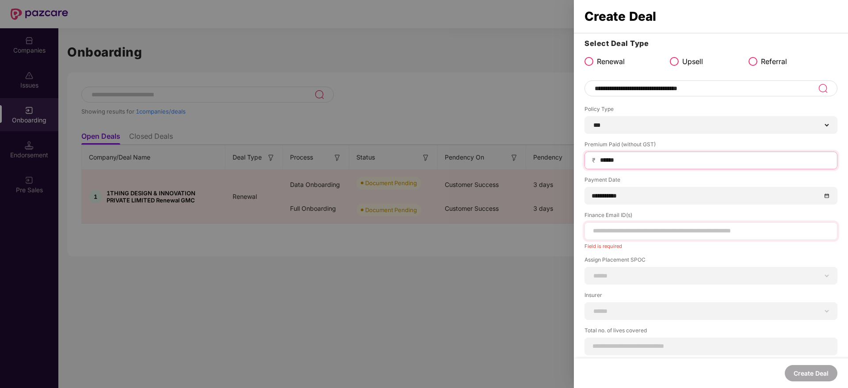
type input "******"
click at [610, 231] on input at bounding box center [711, 230] width 238 height 9
paste input "**********"
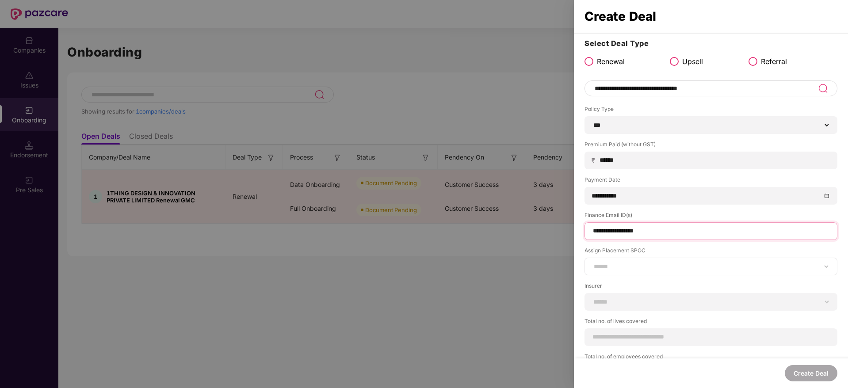
type input "**********"
click at [608, 266] on select "**********" at bounding box center [711, 266] width 238 height 7
select select "**********"
click at [592, 263] on select "**********" at bounding box center [711, 266] width 238 height 7
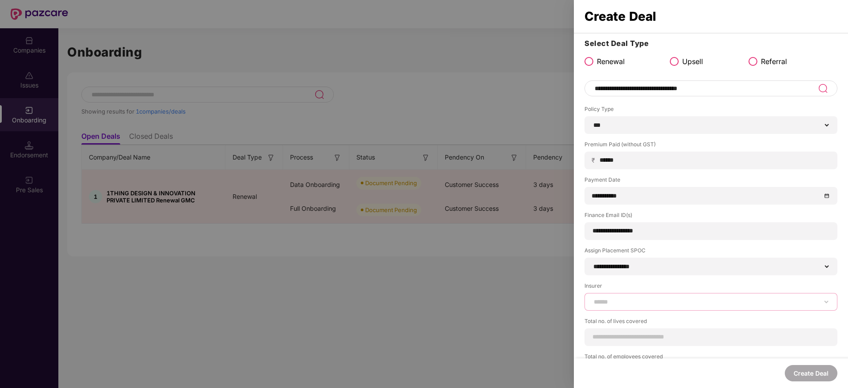
click at [630, 299] on select "**********" at bounding box center [711, 302] width 238 height 7
click at [617, 299] on select "**********" at bounding box center [711, 302] width 238 height 7
select select "*****"
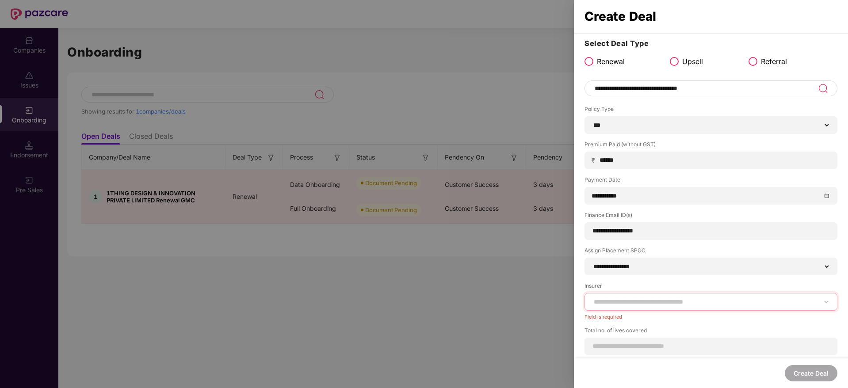
click at [592, 299] on select "**********" at bounding box center [711, 302] width 238 height 7
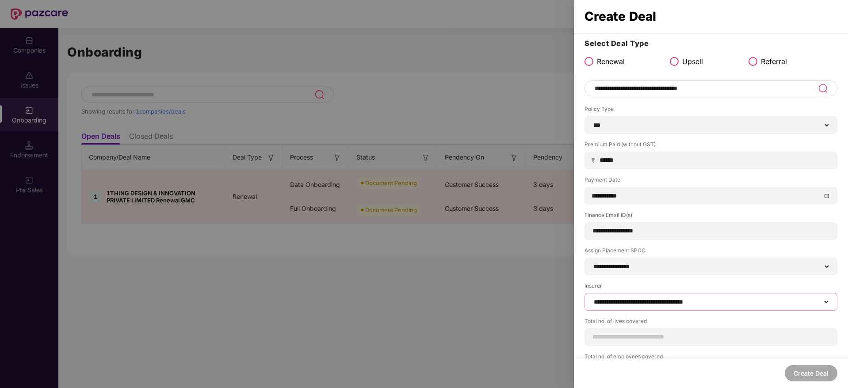
scroll to position [30, 0]
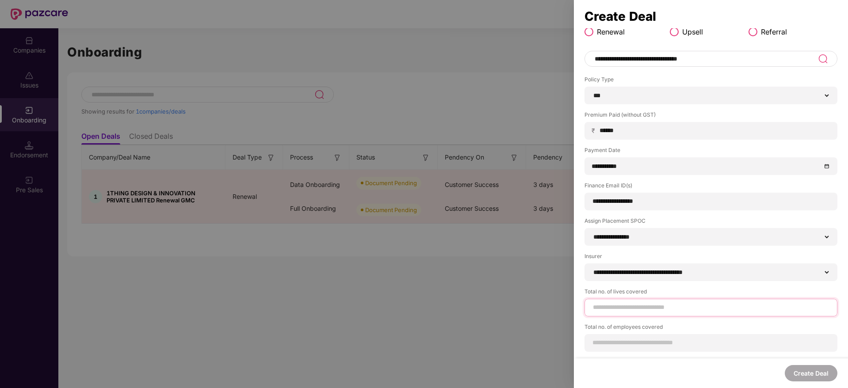
click at [640, 311] on input at bounding box center [711, 307] width 238 height 9
type input "**"
click at [621, 350] on div at bounding box center [711, 353] width 253 height 18
click at [617, 351] on input at bounding box center [711, 352] width 238 height 9
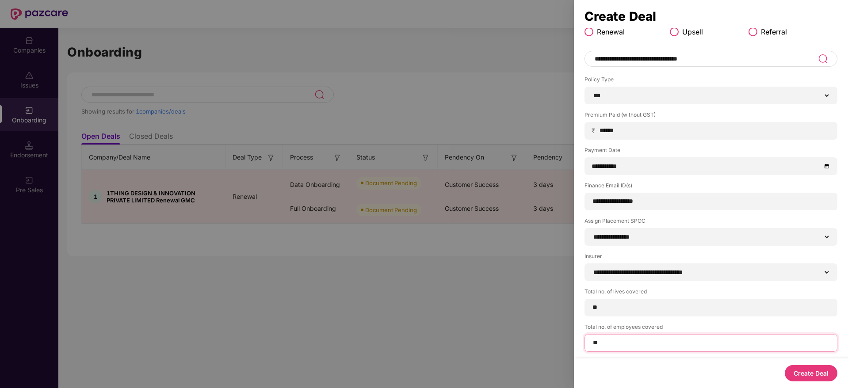
type input "**"
click at [814, 370] on button "Create Deal" at bounding box center [811, 373] width 53 height 16
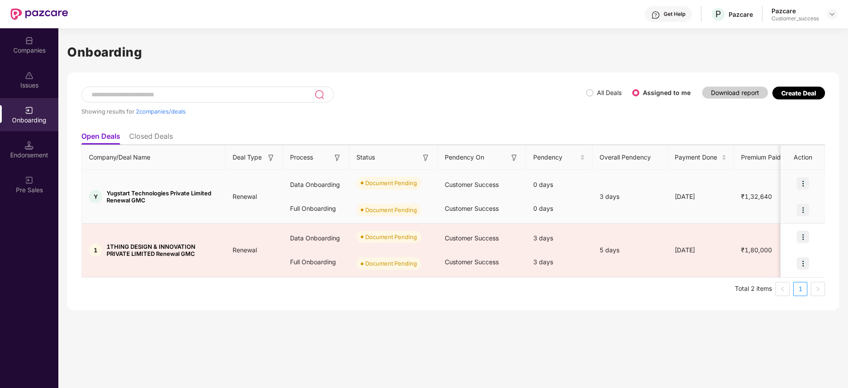
click at [805, 186] on img at bounding box center [803, 183] width 12 height 12
click at [753, 210] on span "Upload Documents" at bounding box center [762, 206] width 73 height 10
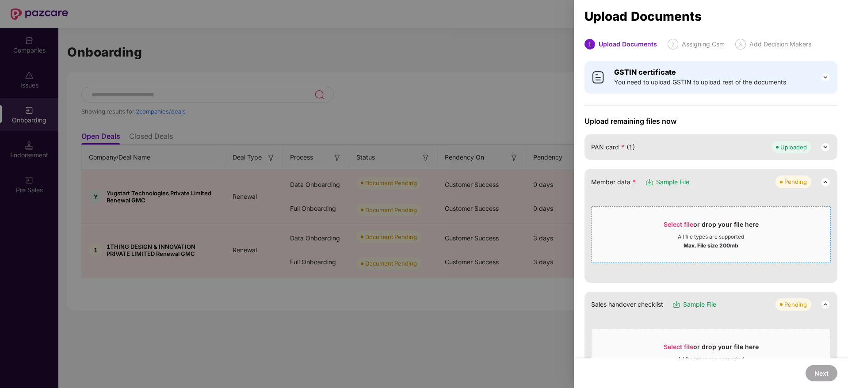
click at [680, 224] on span "Select file" at bounding box center [679, 225] width 30 height 8
click at [191, 65] on div at bounding box center [424, 194] width 848 height 388
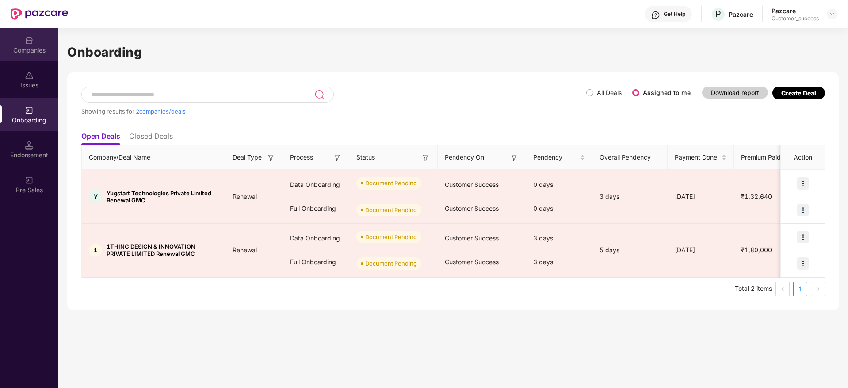
click at [46, 43] on div "Companies" at bounding box center [29, 44] width 58 height 33
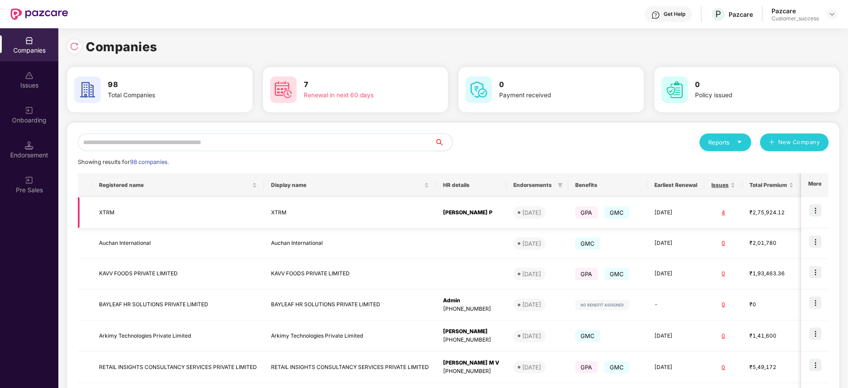
click at [811, 213] on img at bounding box center [815, 210] width 12 height 12
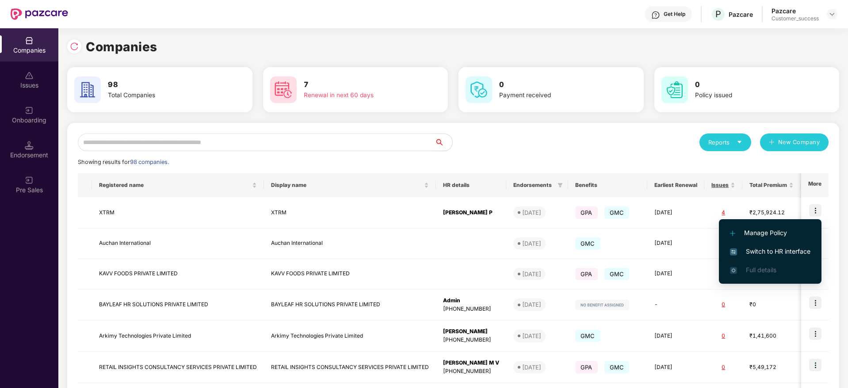
click at [768, 253] on span "Switch to HR interface" at bounding box center [770, 252] width 81 height 10
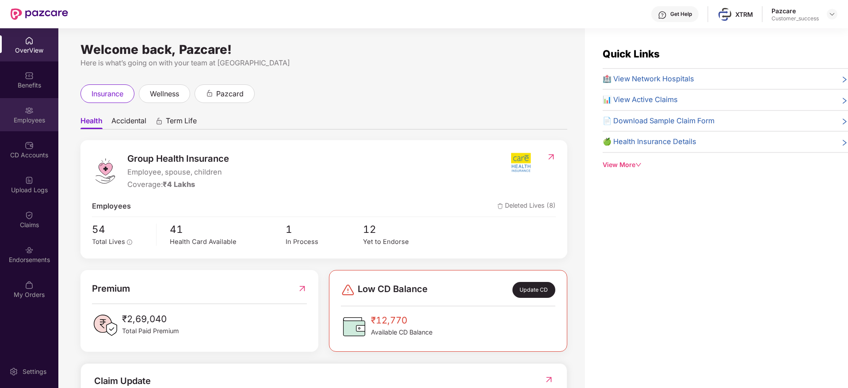
click at [17, 124] on div "Employees" at bounding box center [29, 114] width 58 height 33
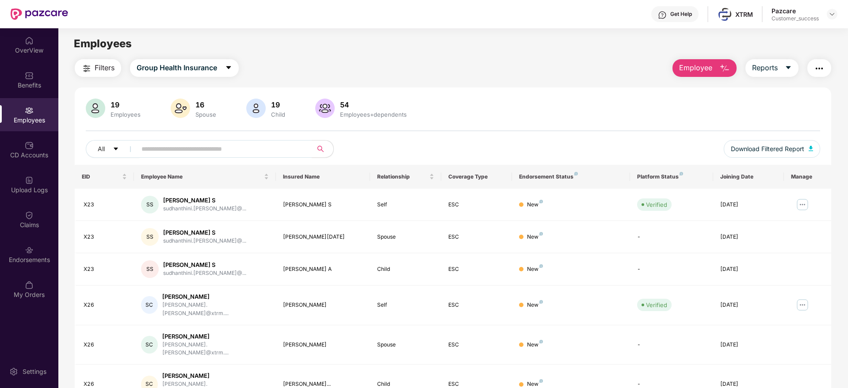
click at [716, 71] on button "Employee" at bounding box center [705, 68] width 64 height 18
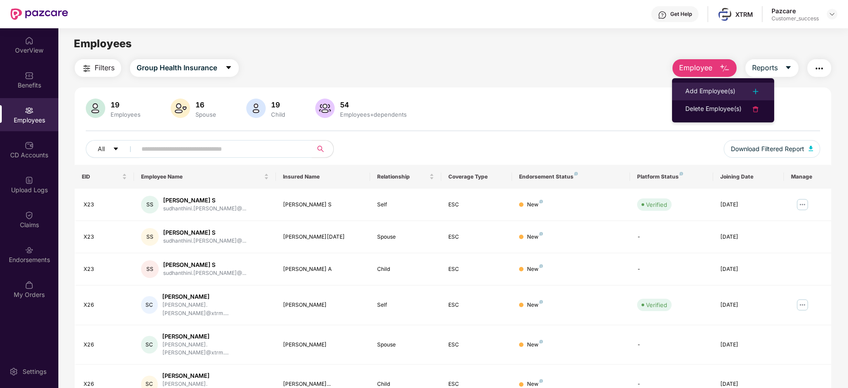
click at [709, 86] on div "Add Employee(s)" at bounding box center [711, 91] width 50 height 11
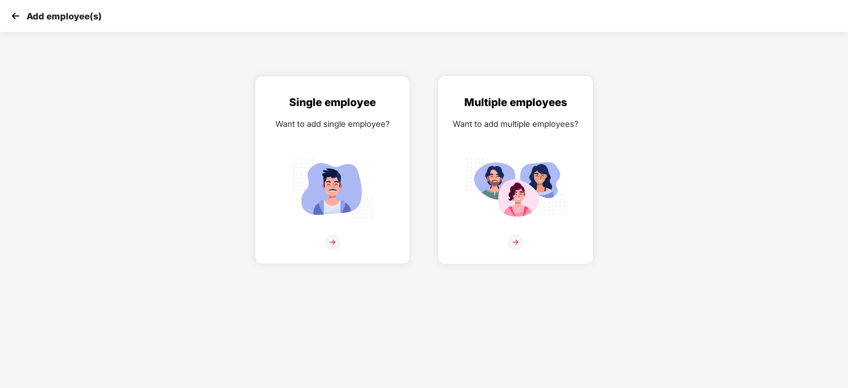
click at [519, 239] on img at bounding box center [516, 242] width 16 height 16
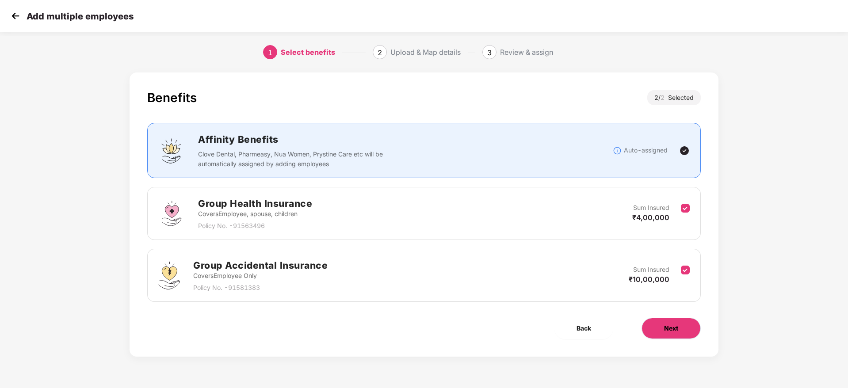
click at [664, 320] on button "Next" at bounding box center [671, 328] width 59 height 21
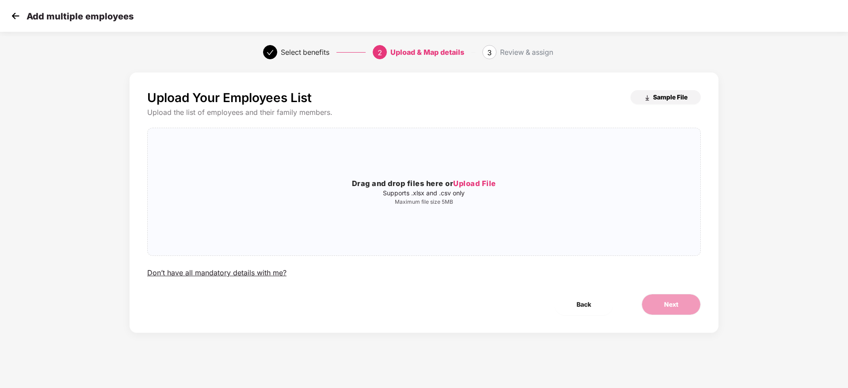
click at [675, 99] on span "Sample File" at bounding box center [670, 97] width 35 height 8
click at [24, 20] on div "Add multiple employees" at bounding box center [71, 16] width 125 height 13
click at [12, 22] on img at bounding box center [15, 15] width 13 height 13
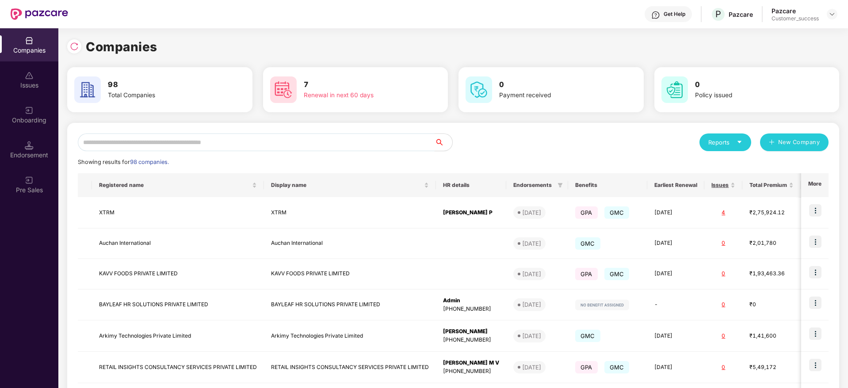
click at [138, 139] on input "text" at bounding box center [256, 143] width 357 height 18
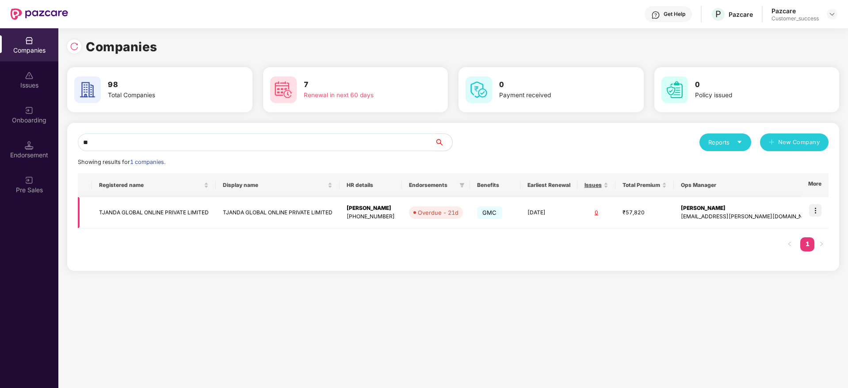
type input "**"
click at [812, 202] on td at bounding box center [815, 212] width 27 height 31
click at [816, 211] on img at bounding box center [815, 210] width 12 height 12
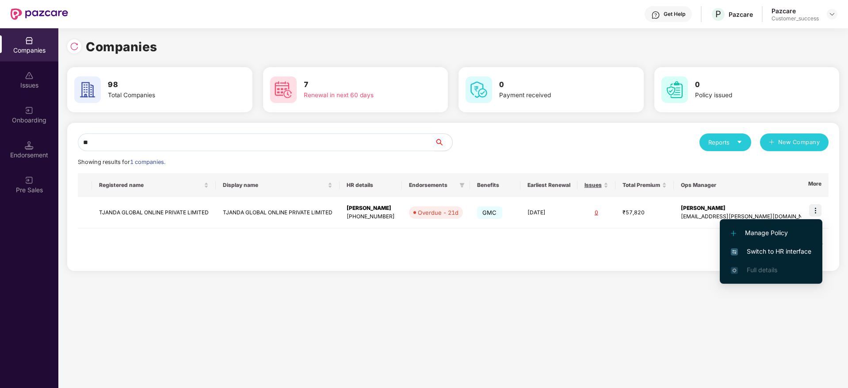
click at [787, 254] on span "Switch to HR interface" at bounding box center [771, 252] width 81 height 10
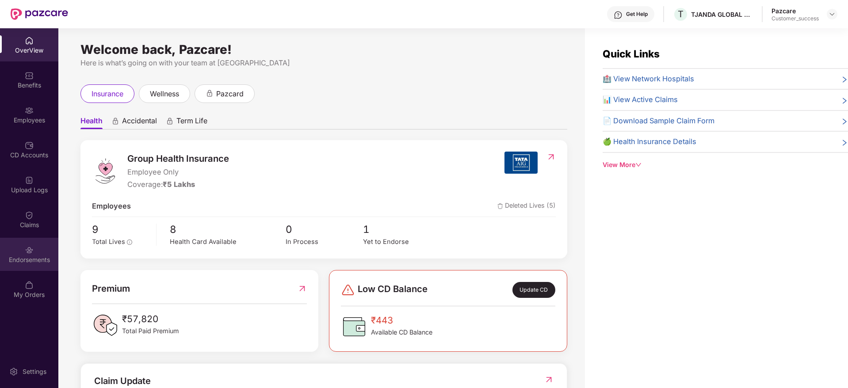
click at [40, 268] on div "Endorsements" at bounding box center [29, 254] width 58 height 33
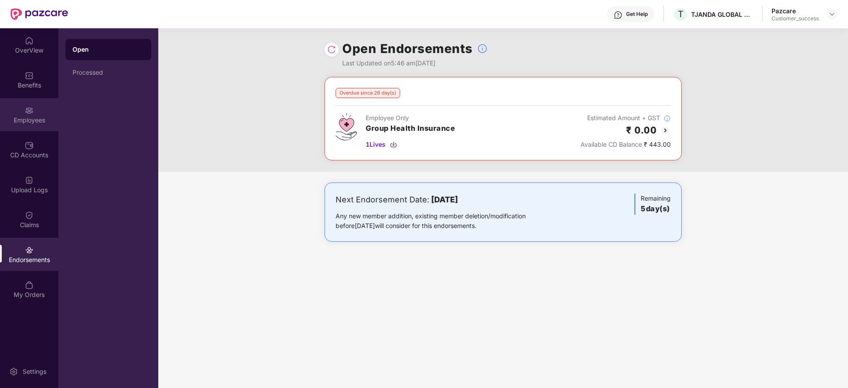
click at [37, 123] on div "Employees" at bounding box center [29, 120] width 58 height 9
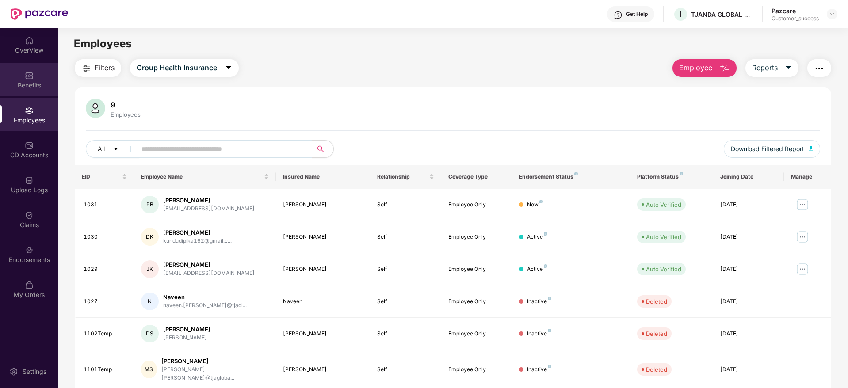
click at [32, 92] on div "Benefits" at bounding box center [29, 79] width 58 height 33
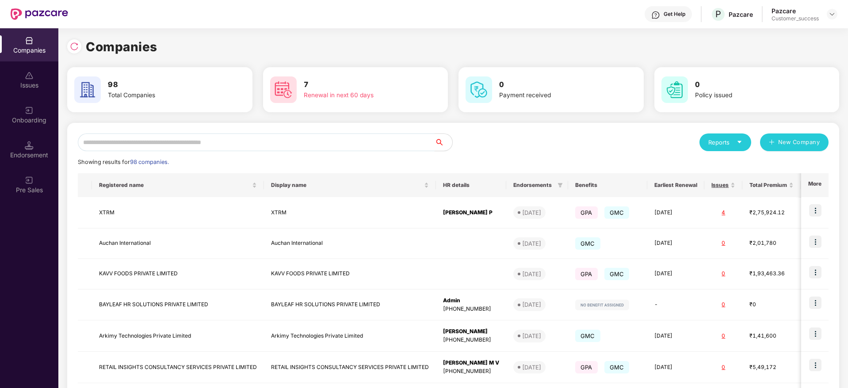
click at [112, 140] on input "text" at bounding box center [256, 143] width 357 height 18
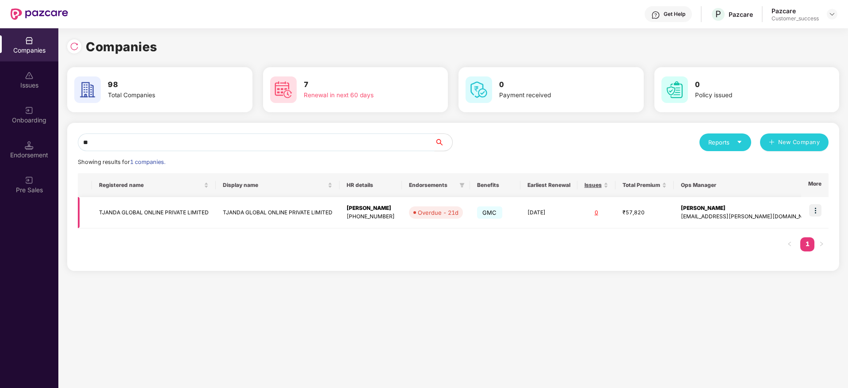
type input "**"
click at [150, 211] on td "TJANDA GLOBAL ONLINE PRIVATE LIMITED" at bounding box center [154, 212] width 124 height 31
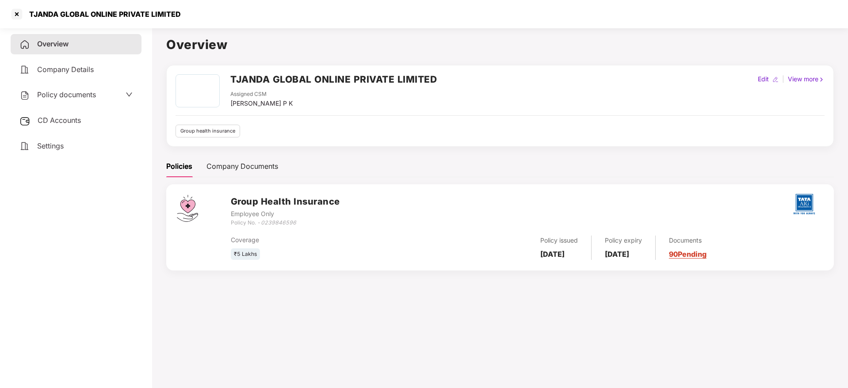
click at [71, 94] on span "Policy documents" at bounding box center [66, 94] width 59 height 9
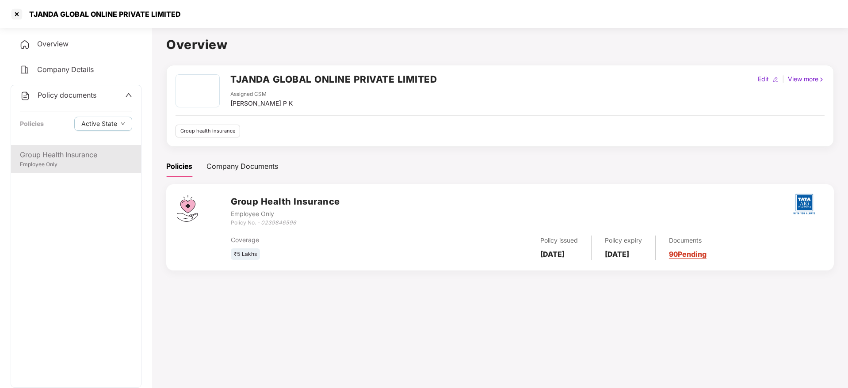
click at [77, 152] on div "Group Health Insurance" at bounding box center [76, 155] width 112 height 11
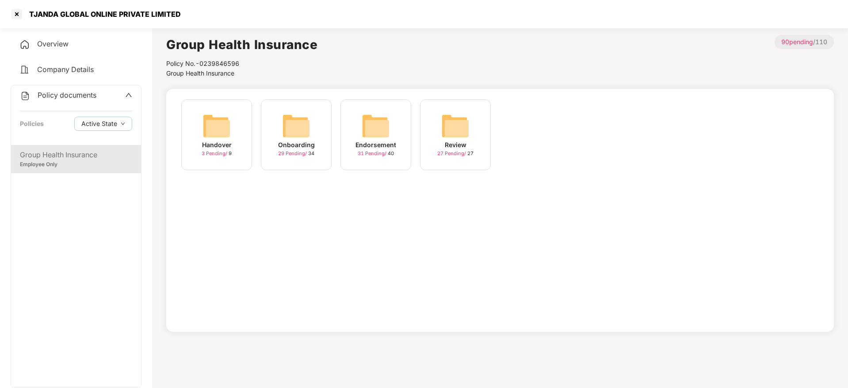
click at [238, 149] on div "Handover 3 Pending / 9" at bounding box center [216, 135] width 71 height 71
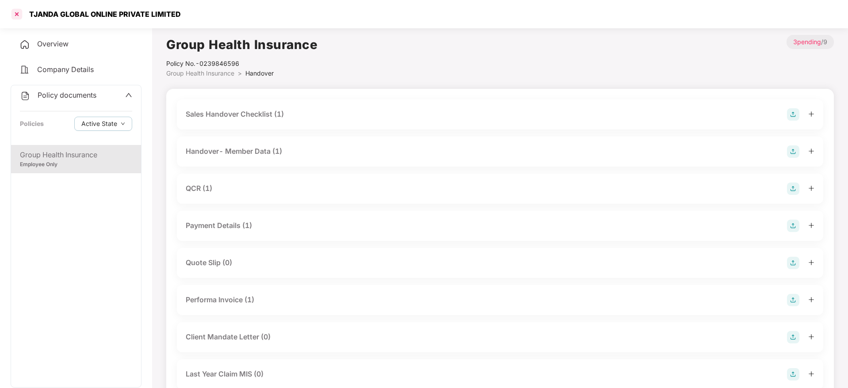
click at [16, 10] on div at bounding box center [17, 14] width 14 height 14
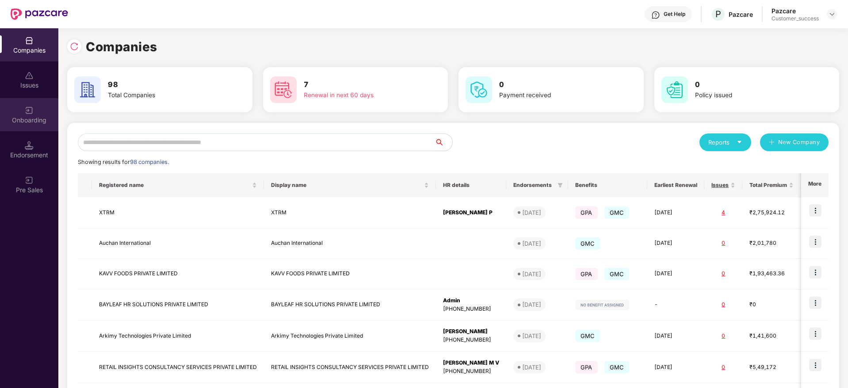
click at [26, 115] on div "Onboarding" at bounding box center [29, 114] width 58 height 33
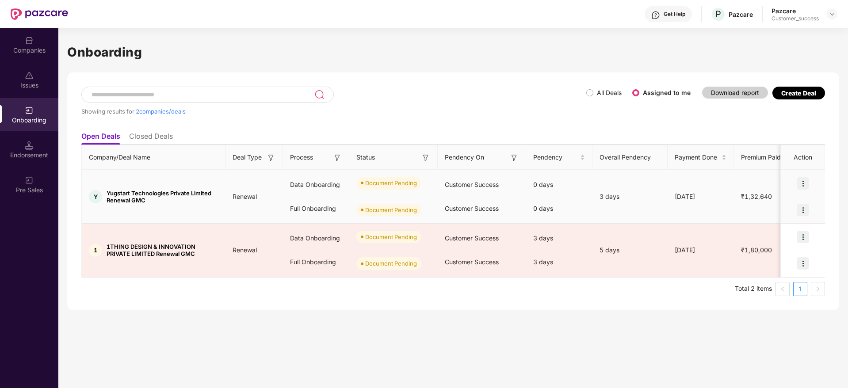
click at [800, 184] on img at bounding box center [803, 183] width 12 height 12
click at [770, 211] on li "Upload Documents" at bounding box center [762, 206] width 95 height 19
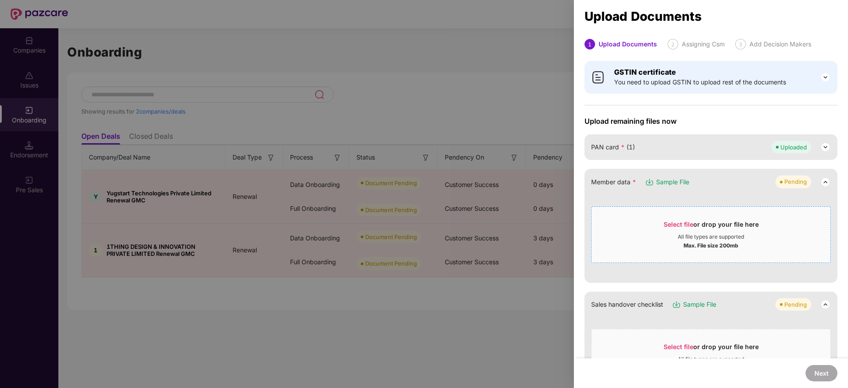
click at [678, 222] on span "Select file" at bounding box center [679, 225] width 30 height 8
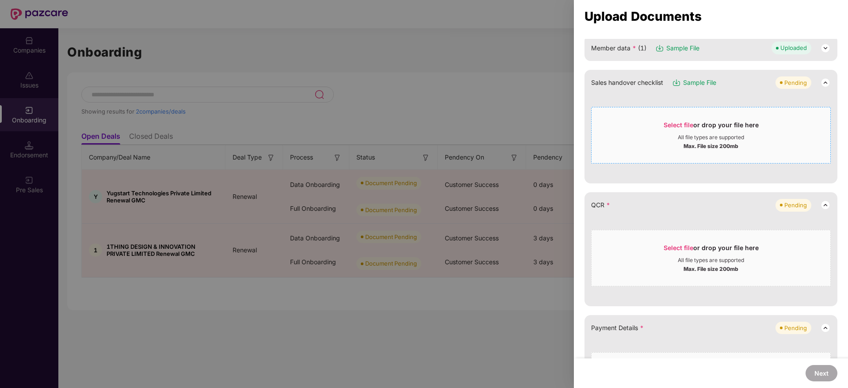
scroll to position [153, 0]
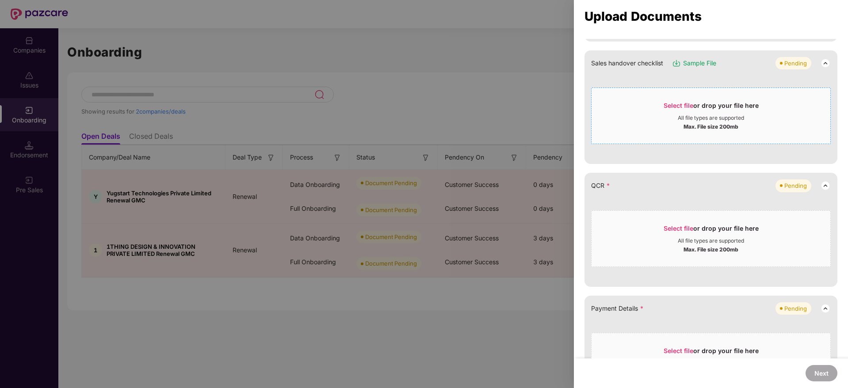
click at [674, 103] on span "Select file" at bounding box center [679, 106] width 30 height 8
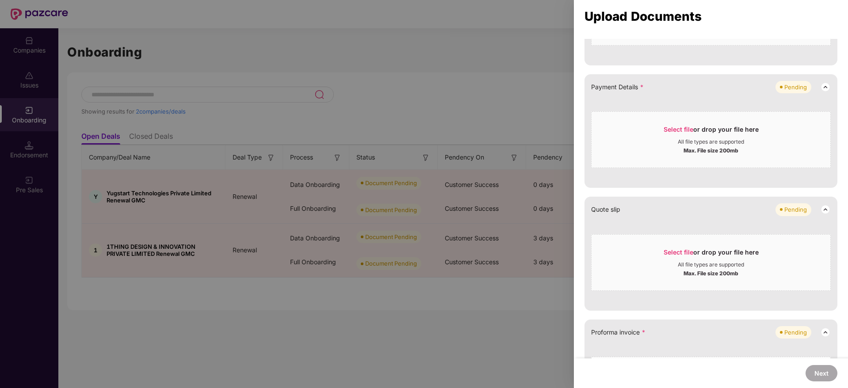
scroll to position [326, 0]
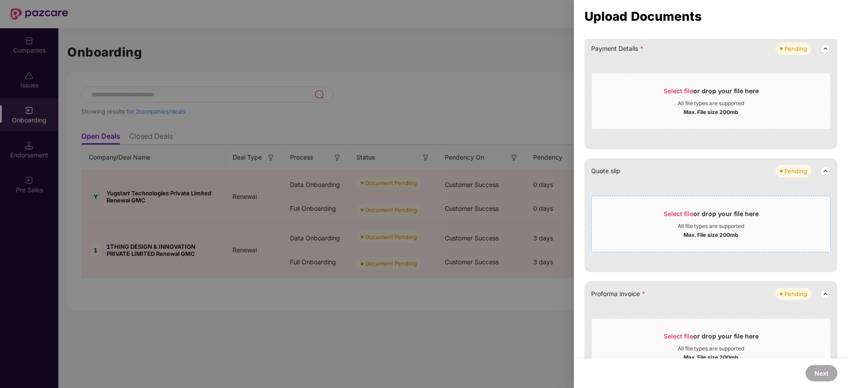
click at [668, 215] on span "Select file" at bounding box center [679, 214] width 30 height 8
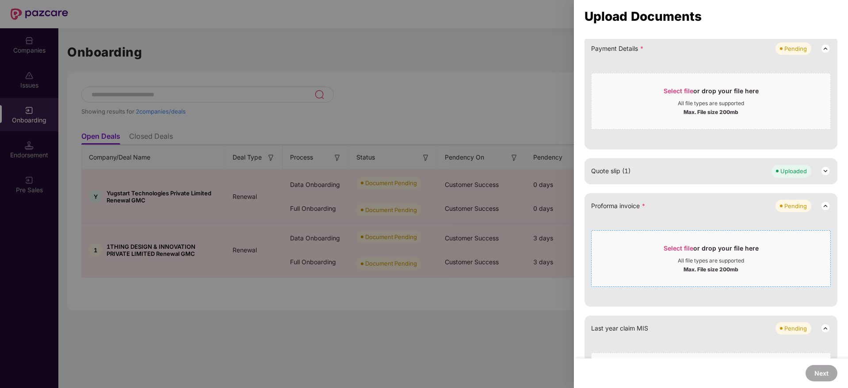
click at [674, 245] on span "Select file" at bounding box center [679, 249] width 30 height 8
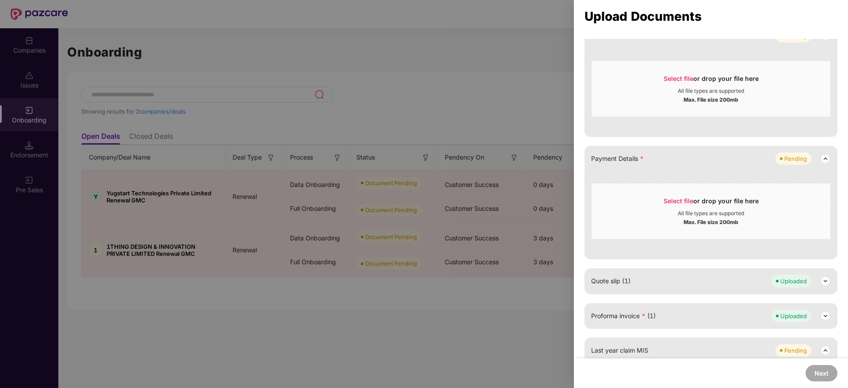
scroll to position [215, 0]
click at [577, 205] on div "GSTIN certificate You need to upload GSTIN to upload rest of the documents Uplo…" at bounding box center [711, 211] width 274 height 740
click at [682, 199] on span "Select file" at bounding box center [679, 202] width 30 height 8
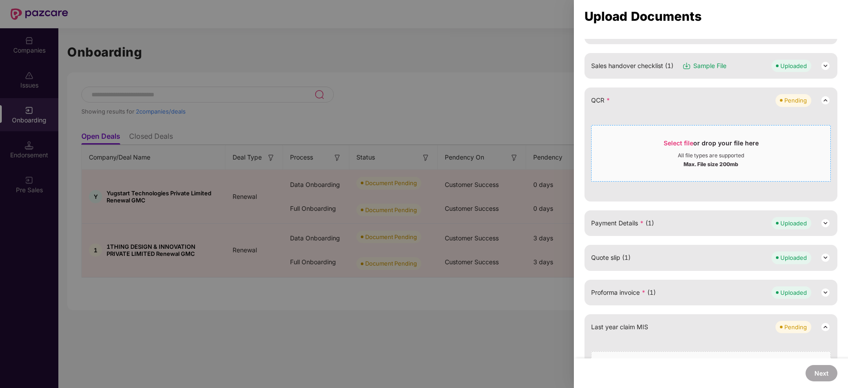
scroll to position [197, 0]
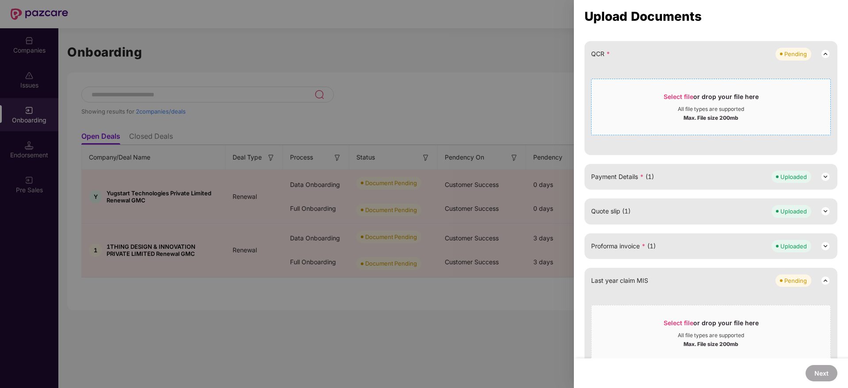
click at [782, 133] on div "Select file or drop your file here All file types are supported Max. File size …" at bounding box center [711, 107] width 240 height 57
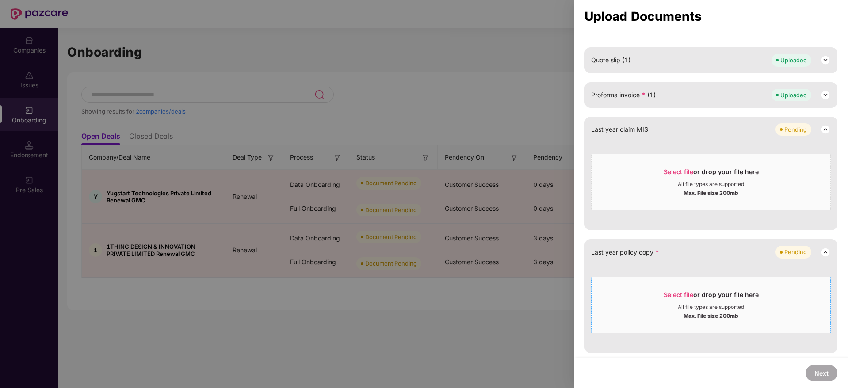
click at [675, 296] on span "Select file" at bounding box center [679, 295] width 30 height 8
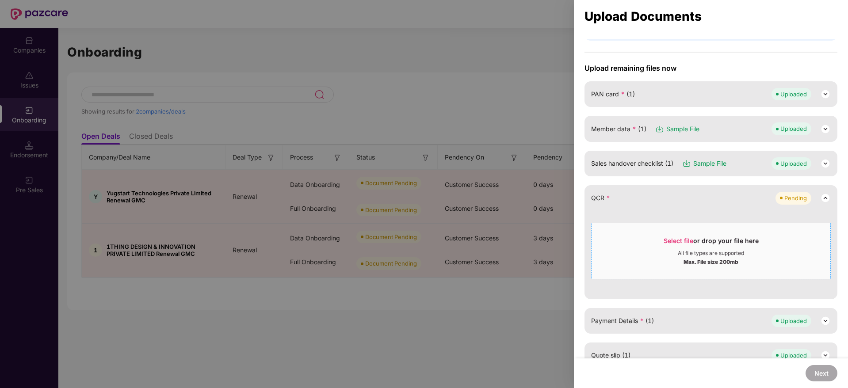
scroll to position [52, 0]
click at [670, 244] on span "Select file" at bounding box center [679, 242] width 30 height 8
click at [682, 242] on span "Select file" at bounding box center [679, 242] width 30 height 8
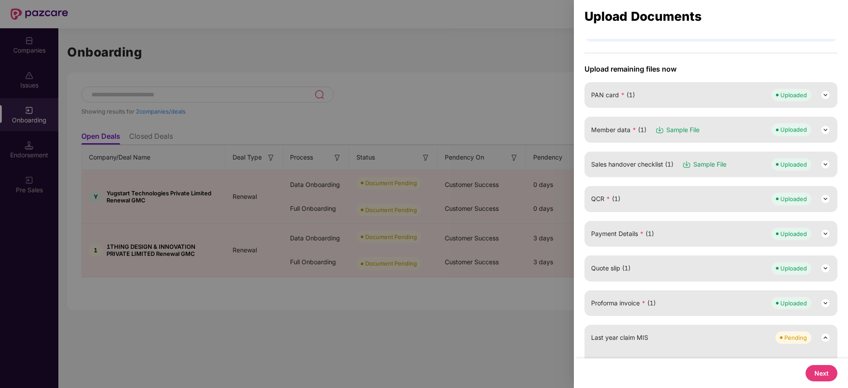
scroll to position [173, 0]
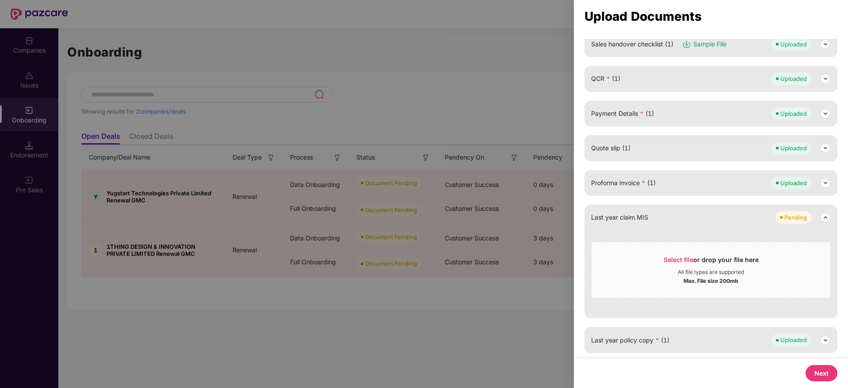
click at [818, 377] on button "Next" at bounding box center [822, 373] width 32 height 16
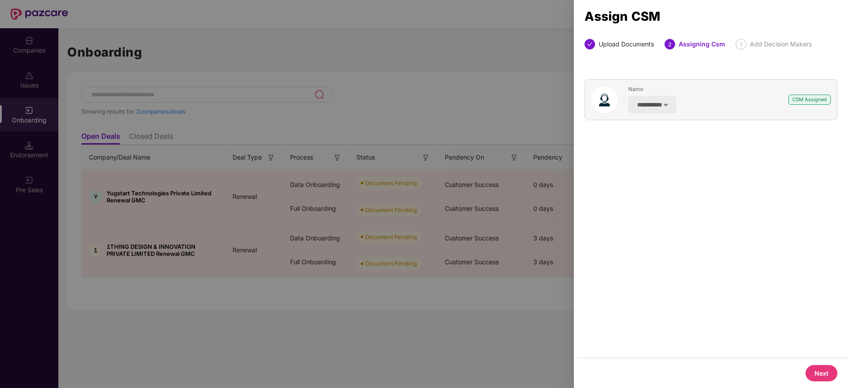
scroll to position [0, 0]
click at [818, 377] on button "Next" at bounding box center [822, 373] width 32 height 16
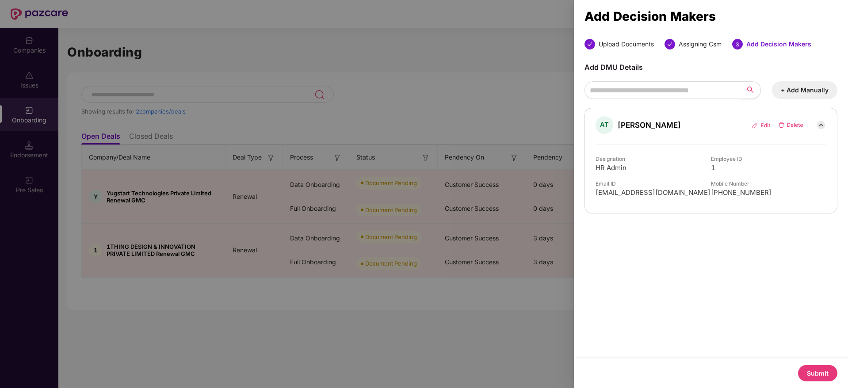
click at [818, 377] on button "Submit" at bounding box center [817, 373] width 39 height 16
